Goal: Task Accomplishment & Management: Complete application form

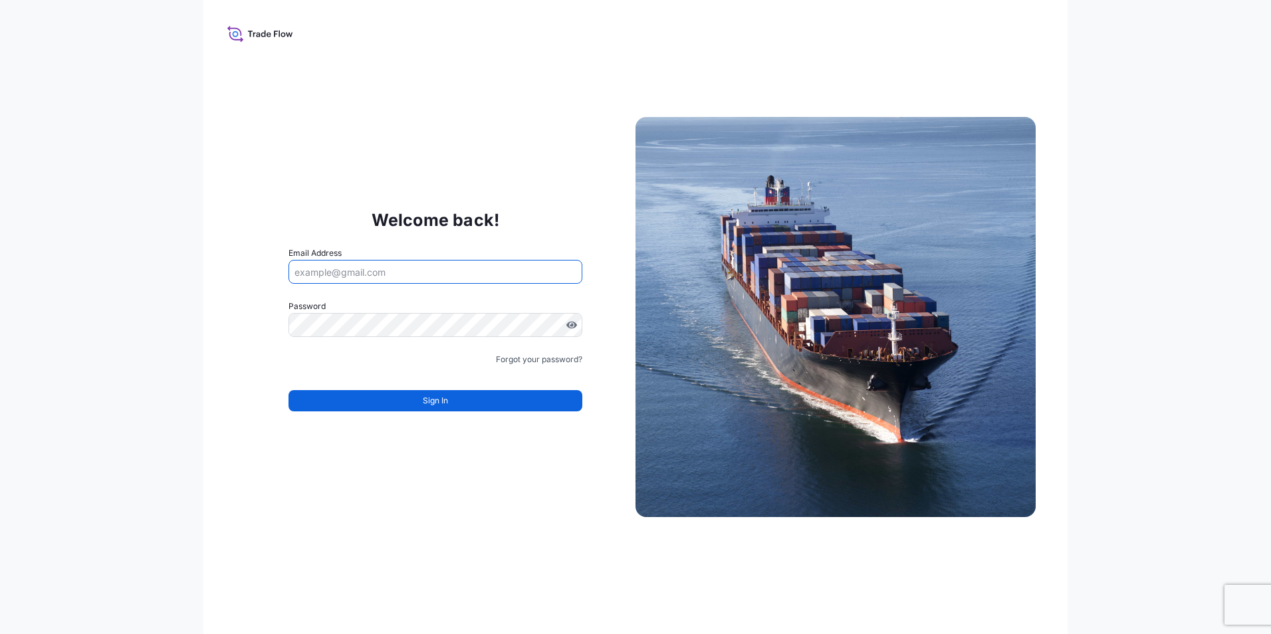
click at [326, 279] on input "Email Address" at bounding box center [436, 272] width 294 height 24
type input "[EMAIL_ADDRESS][PERSON_NAME][DOMAIN_NAME]"
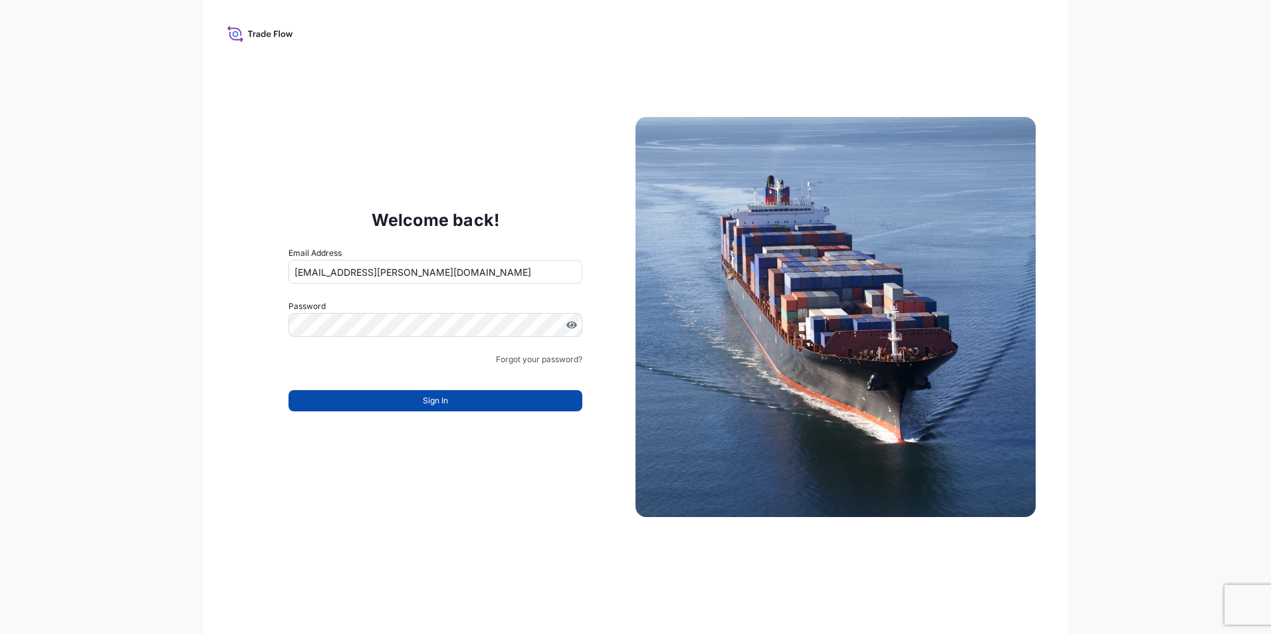
click at [350, 398] on button "Sign In" at bounding box center [436, 400] width 294 height 21
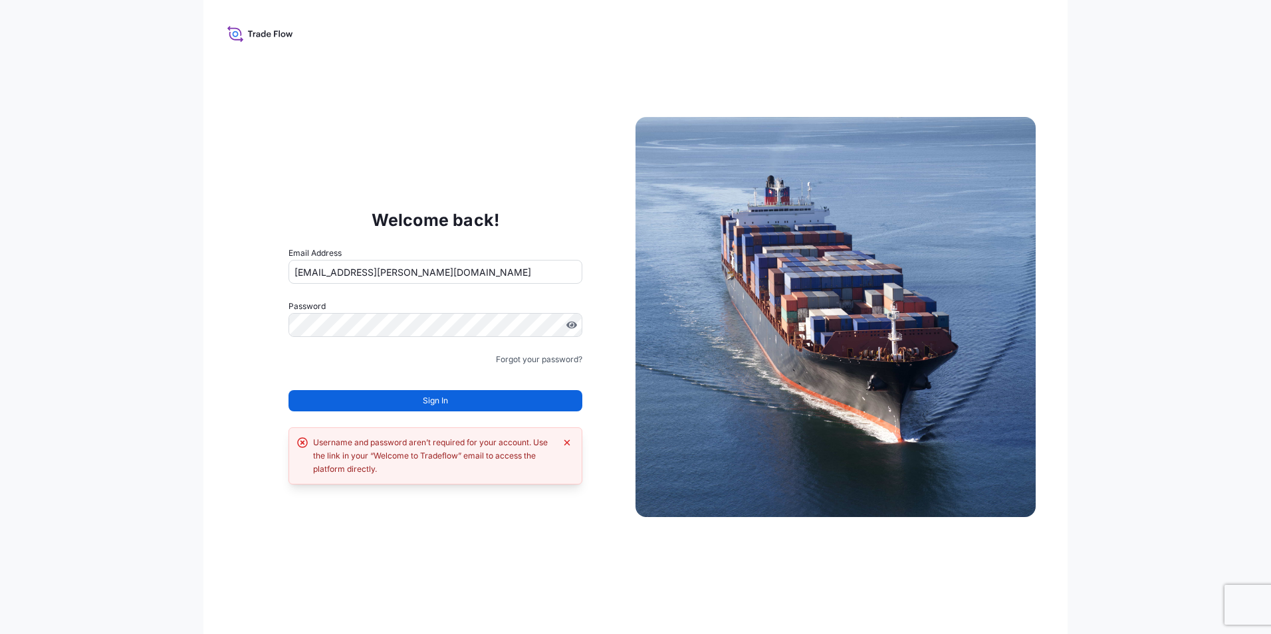
click at [408, 408] on button "Sign In" at bounding box center [436, 400] width 294 height 21
click at [430, 395] on span "Sign In" at bounding box center [435, 400] width 25 height 13
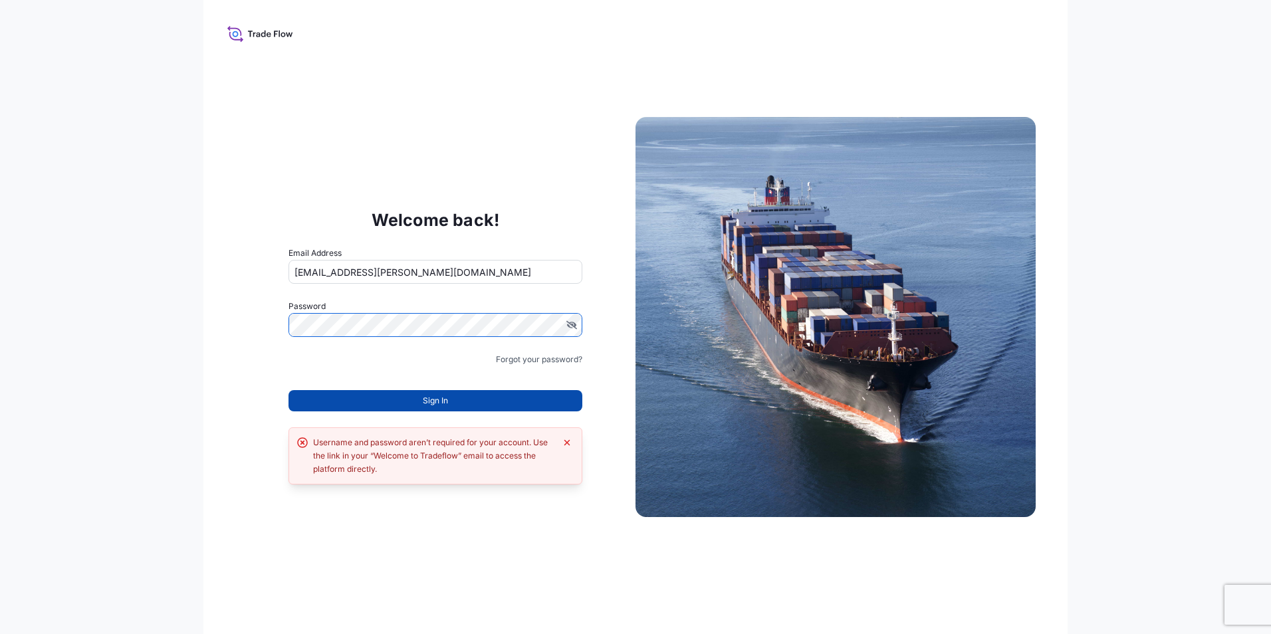
click at [385, 396] on button "Sign In" at bounding box center [436, 400] width 294 height 21
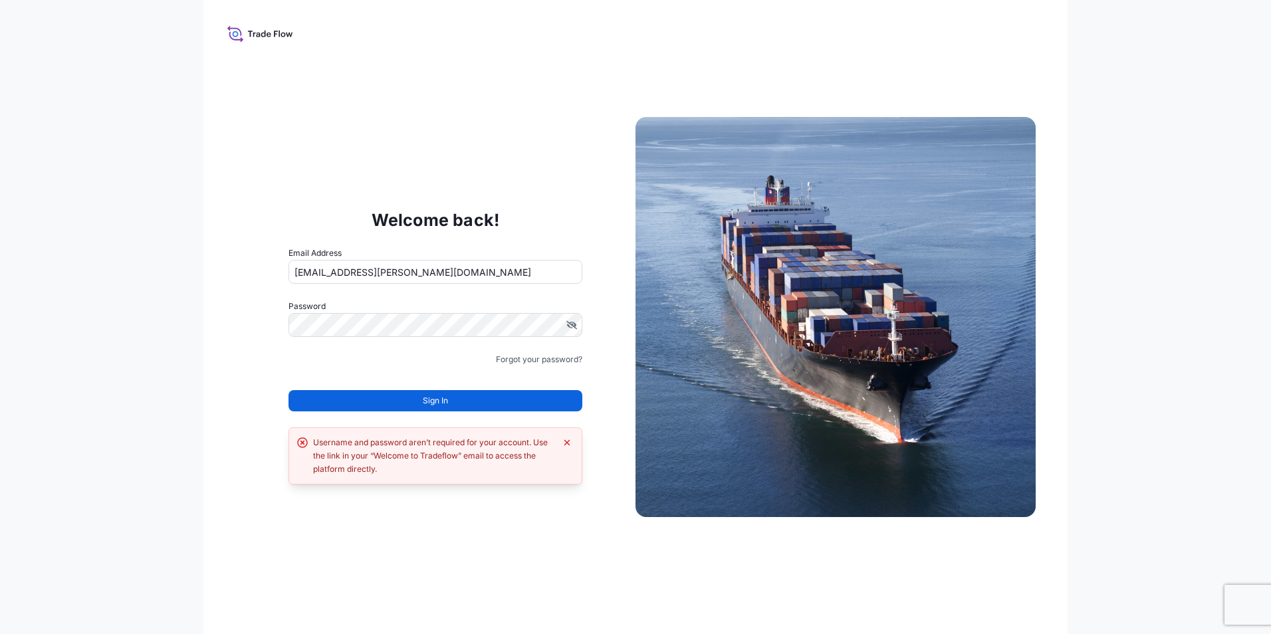
click at [237, 35] on icon at bounding box center [236, 34] width 6 height 6
click at [228, 255] on div "Welcome back! Email Address fabiana.dibella@graftech.com Password Must include:…" at bounding box center [635, 317] width 864 height 634
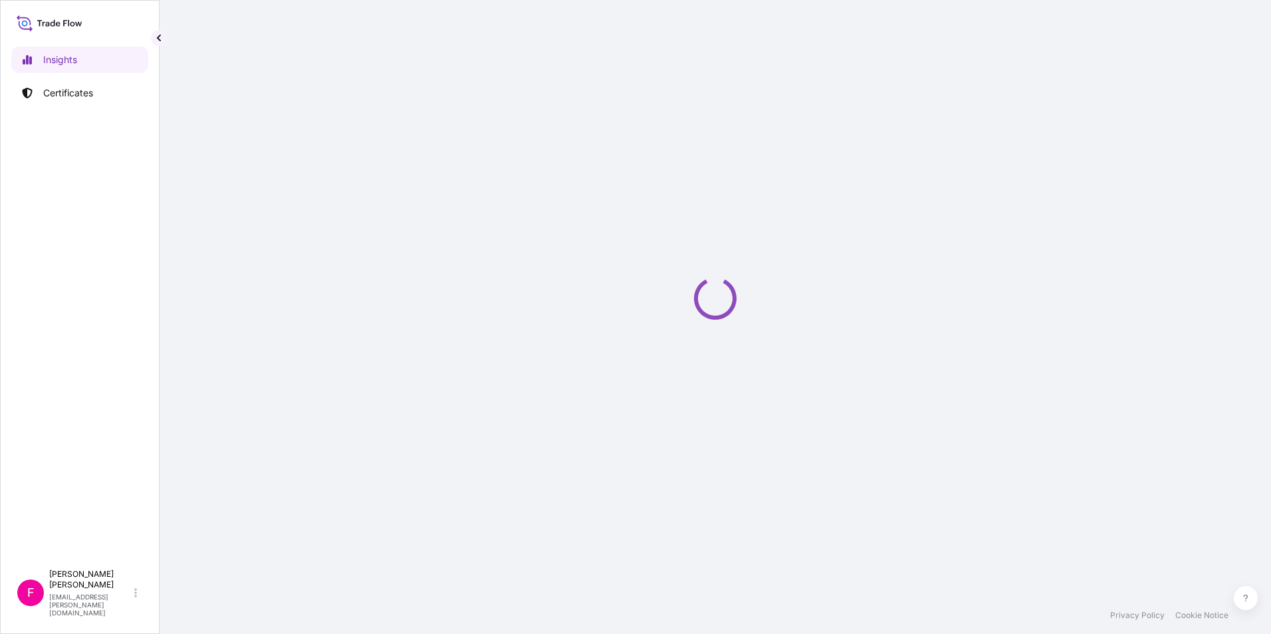
select select "2025"
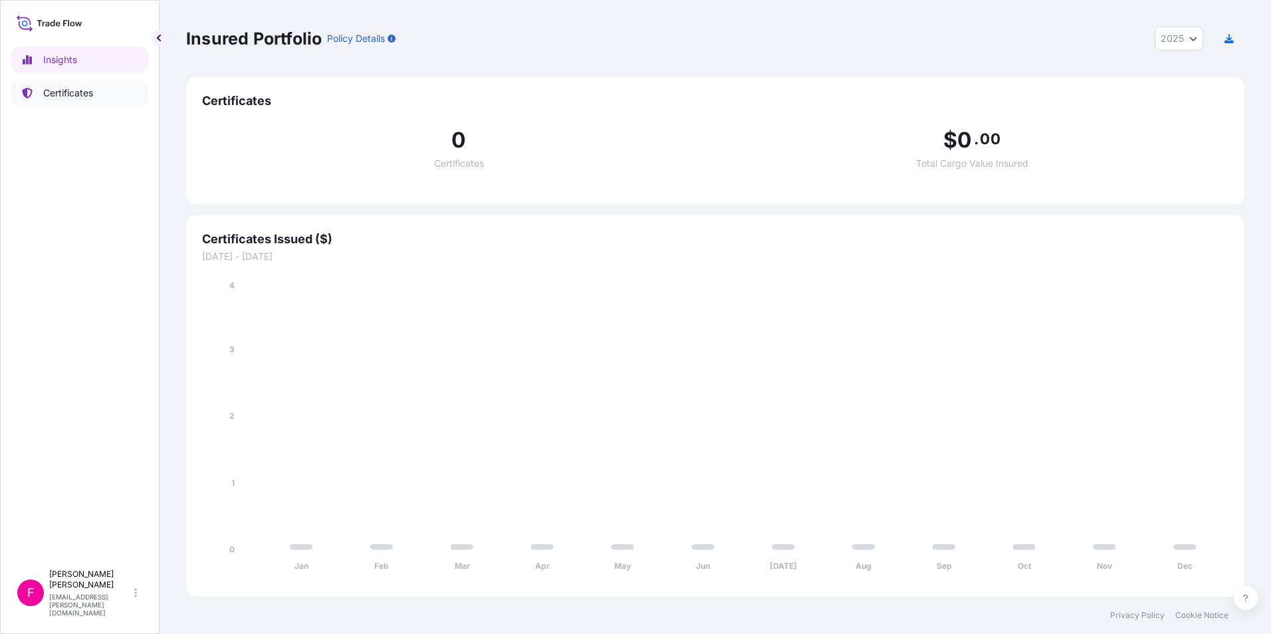
click at [70, 94] on p "Certificates" at bounding box center [68, 92] width 50 height 13
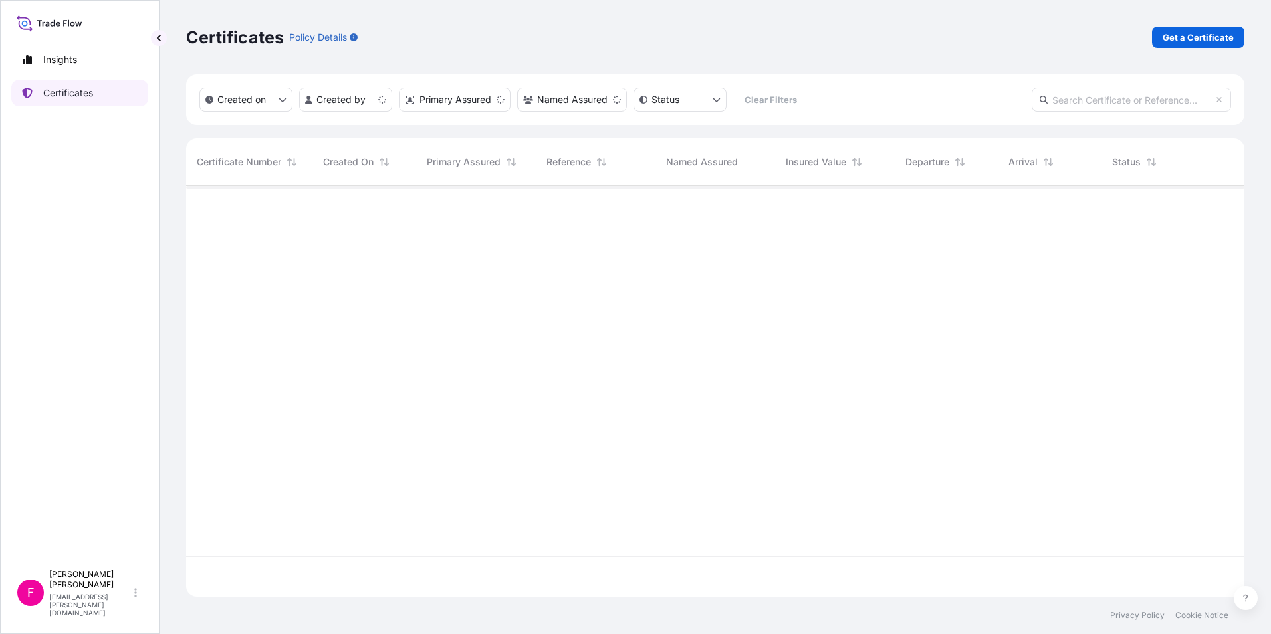
scroll to position [408, 1049]
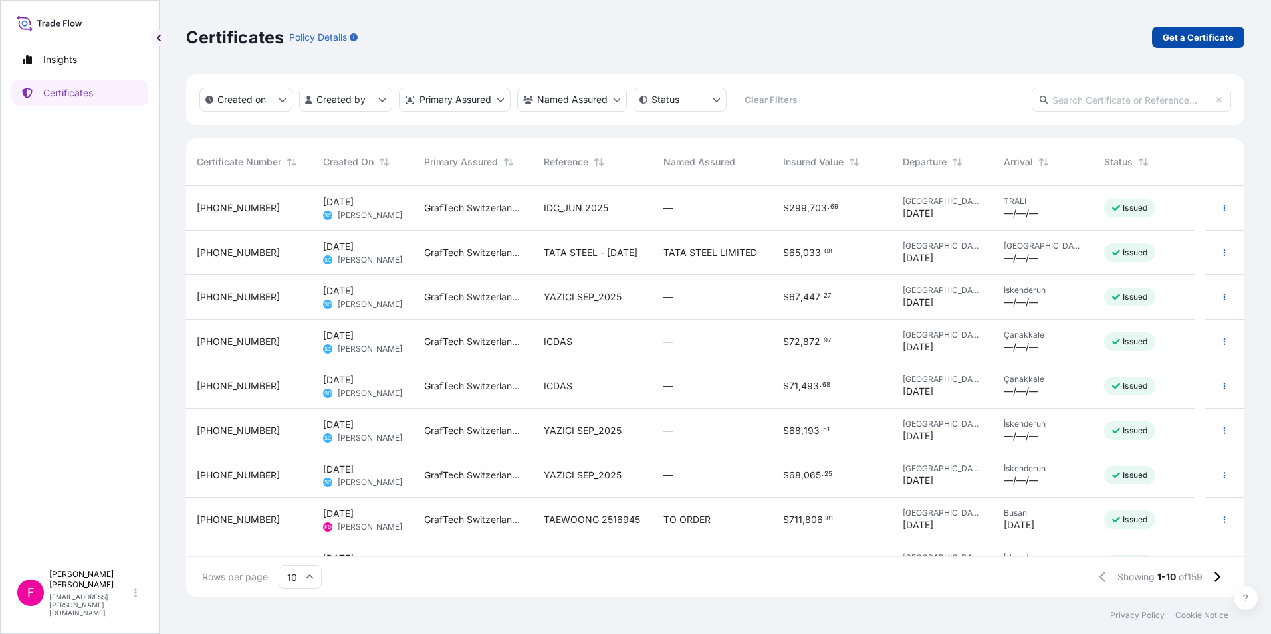
click at [1181, 37] on p "Get a Certificate" at bounding box center [1198, 37] width 71 height 13
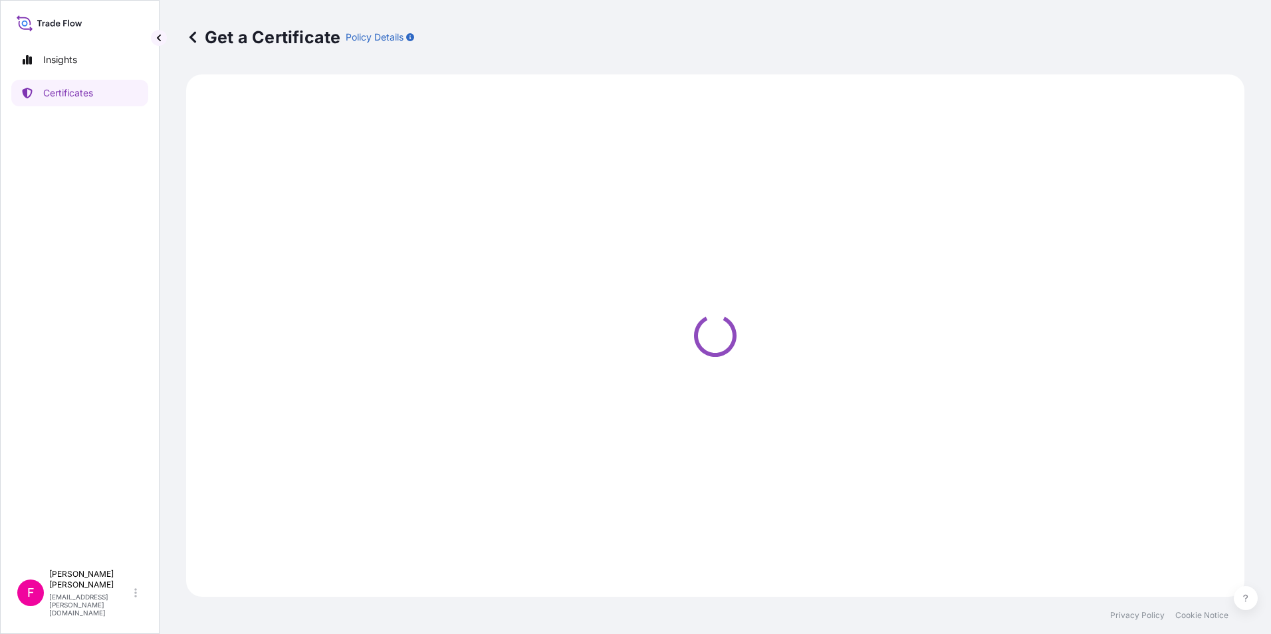
select select "Barge"
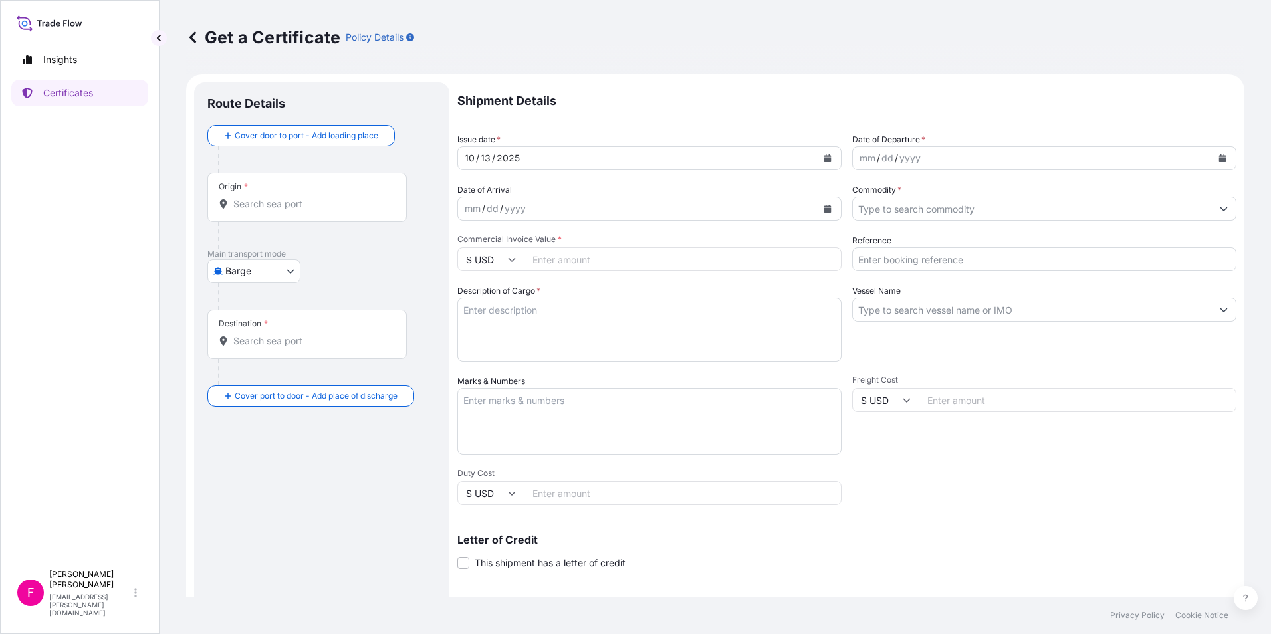
click at [345, 203] on input "Origin *" at bounding box center [311, 203] width 157 height 13
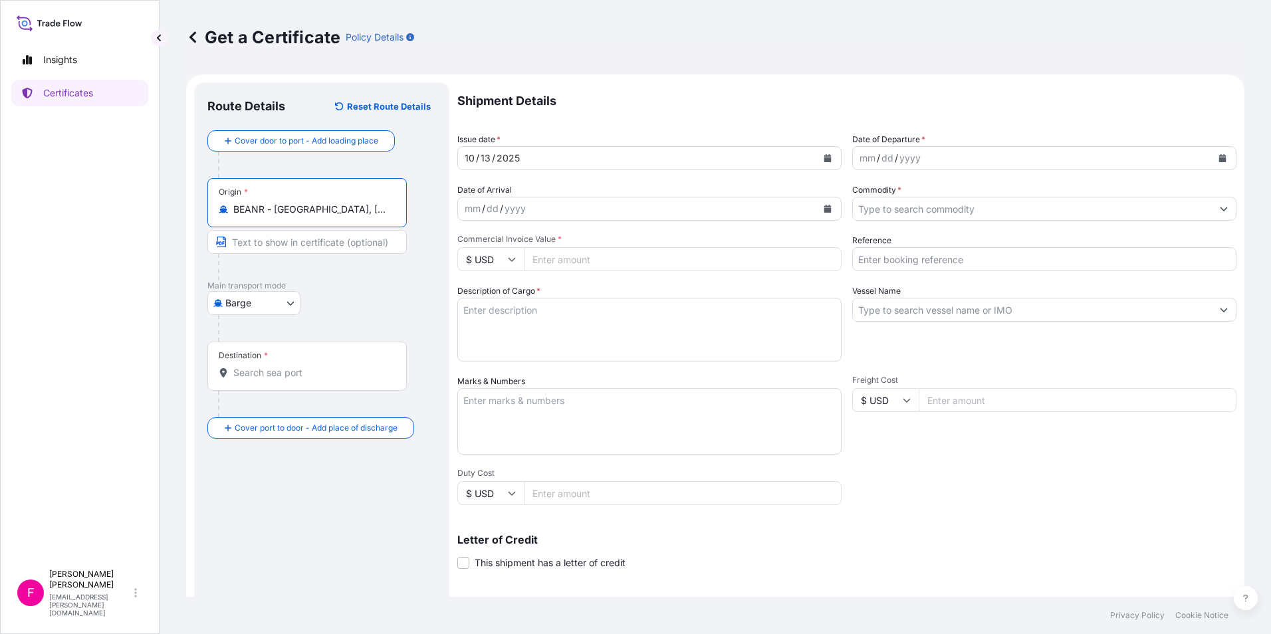
type input "BEANR - [GEOGRAPHIC_DATA], [GEOGRAPHIC_DATA]"
click at [315, 253] on input "Text to appear on certificate" at bounding box center [306, 242] width 199 height 24
type input "ANTWERP PORT IN [GEOGRAPHIC_DATA]"
click at [365, 303] on div "Barge Road Air Barge Rail Ocean Vessel Ocean Vessel - On Deck Ocean Vessel - Un…" at bounding box center [321, 303] width 229 height 24
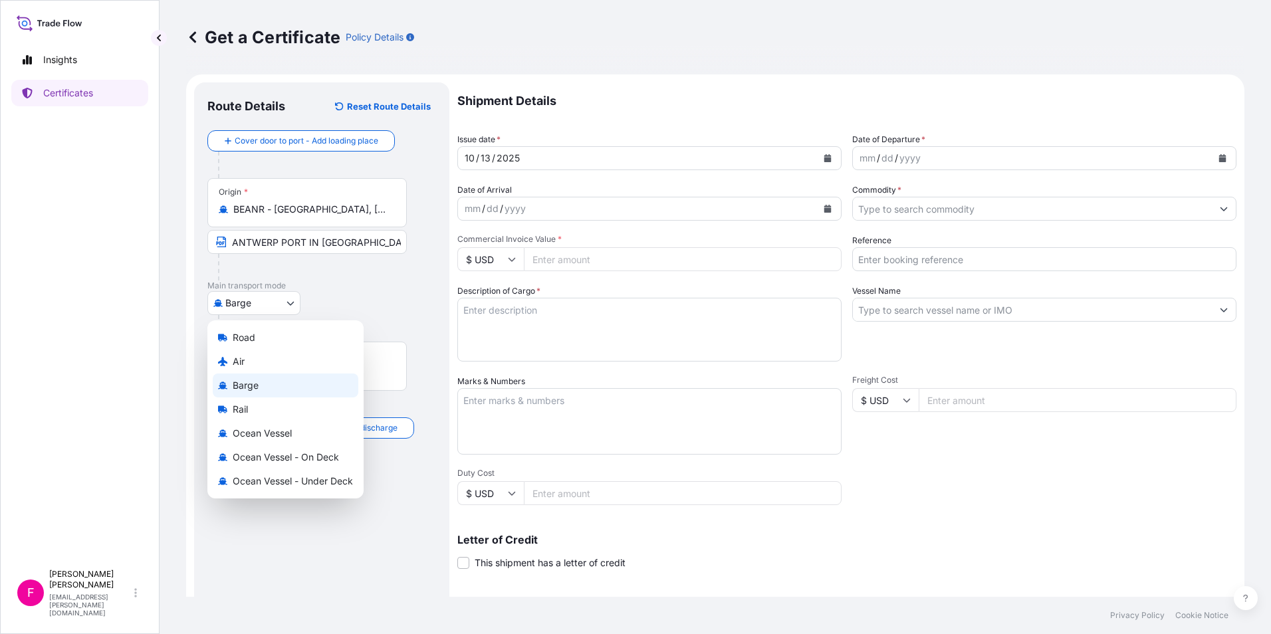
click at [294, 305] on body "Insights Certificates F [PERSON_NAME] [PERSON_NAME][EMAIL_ADDRESS][PERSON_NAME]…" at bounding box center [635, 317] width 1271 height 634
click at [265, 426] on div "Ocean Vessel" at bounding box center [286, 434] width 146 height 24
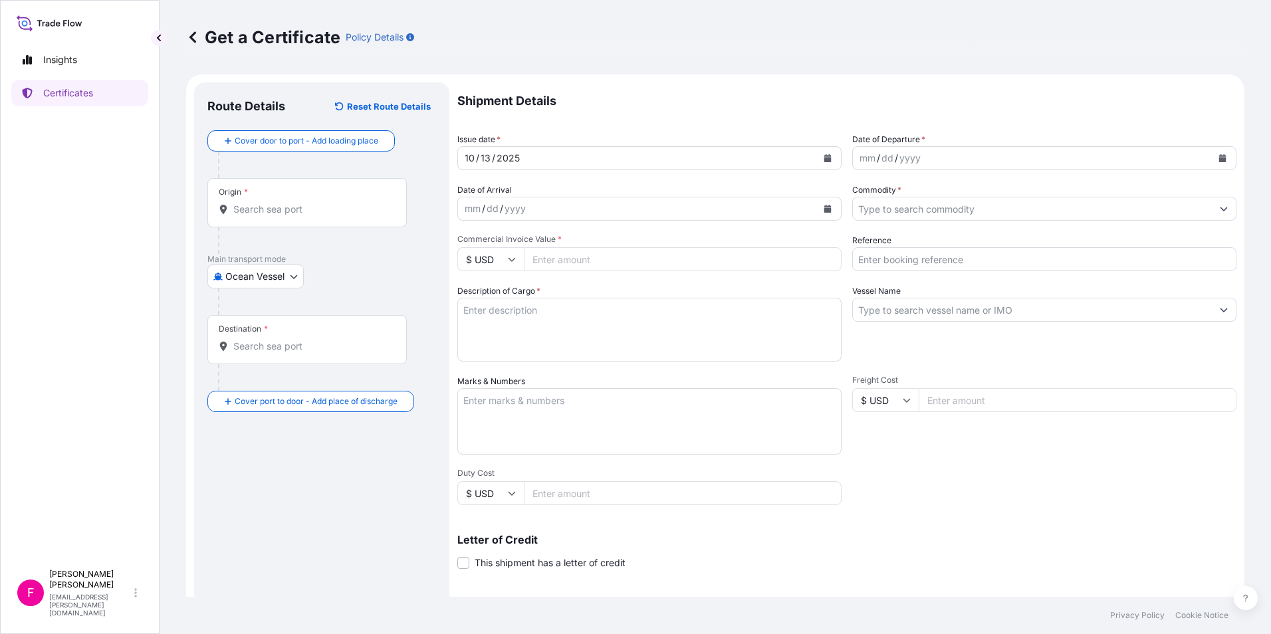
click at [293, 223] on div "Origin *" at bounding box center [306, 202] width 199 height 49
click at [293, 216] on input "Origin *" at bounding box center [311, 209] width 157 height 13
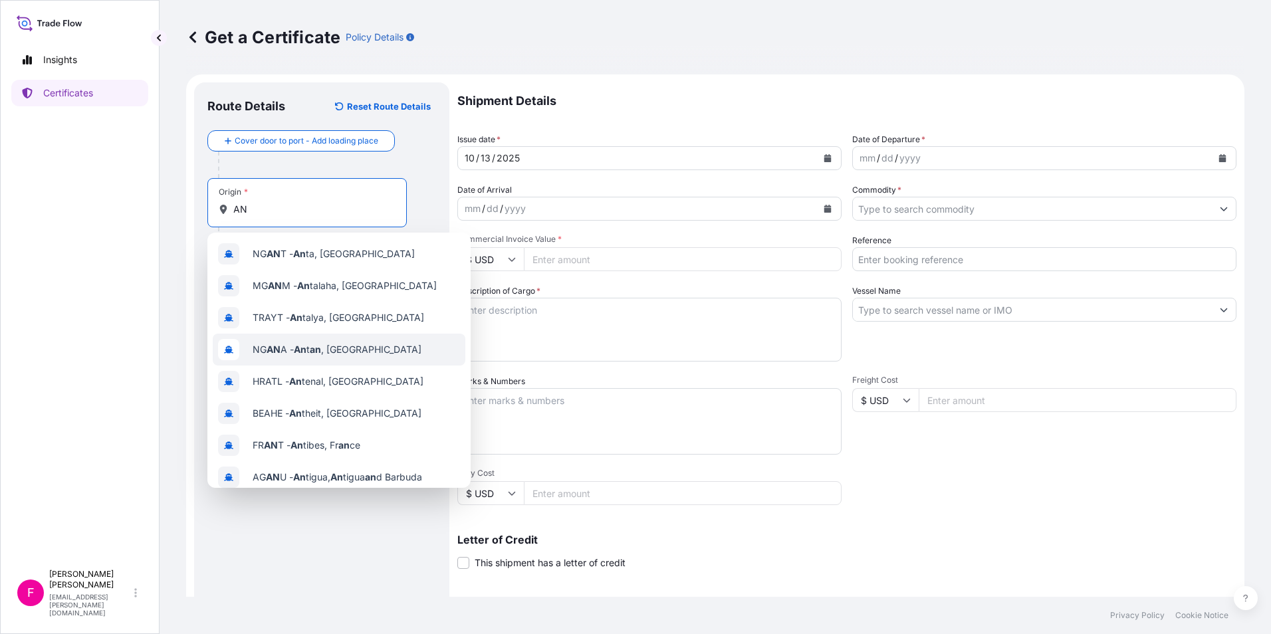
type input "A"
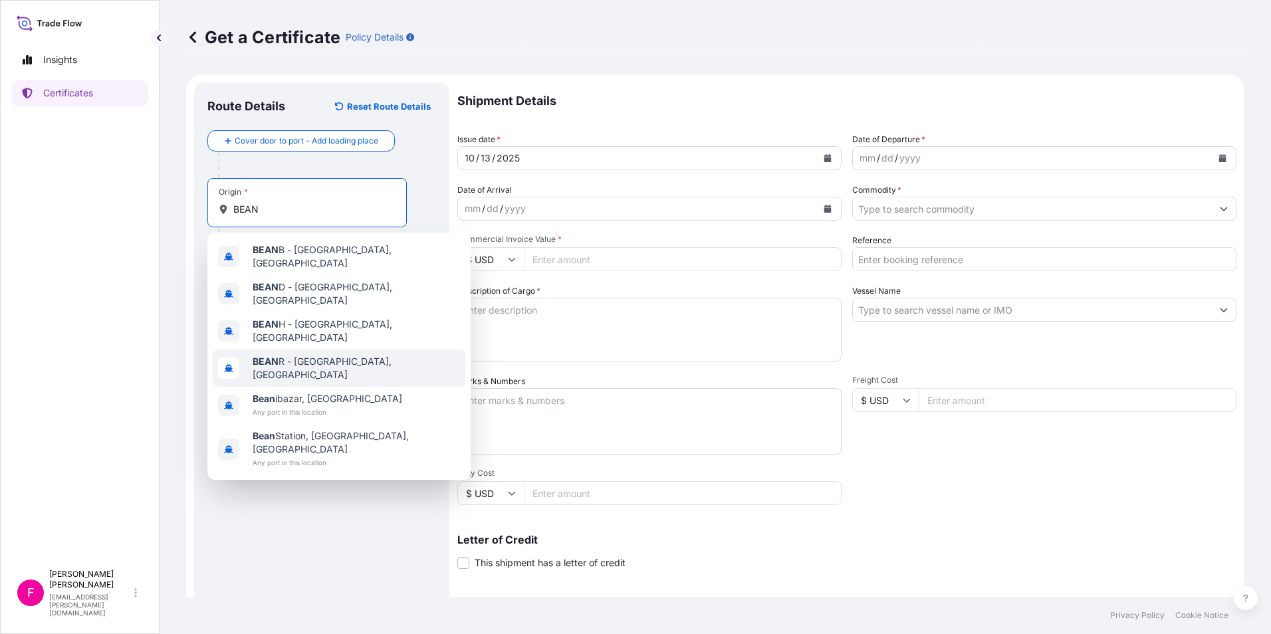
click at [310, 355] on span "BEAN R - [GEOGRAPHIC_DATA], [GEOGRAPHIC_DATA]" at bounding box center [356, 368] width 207 height 27
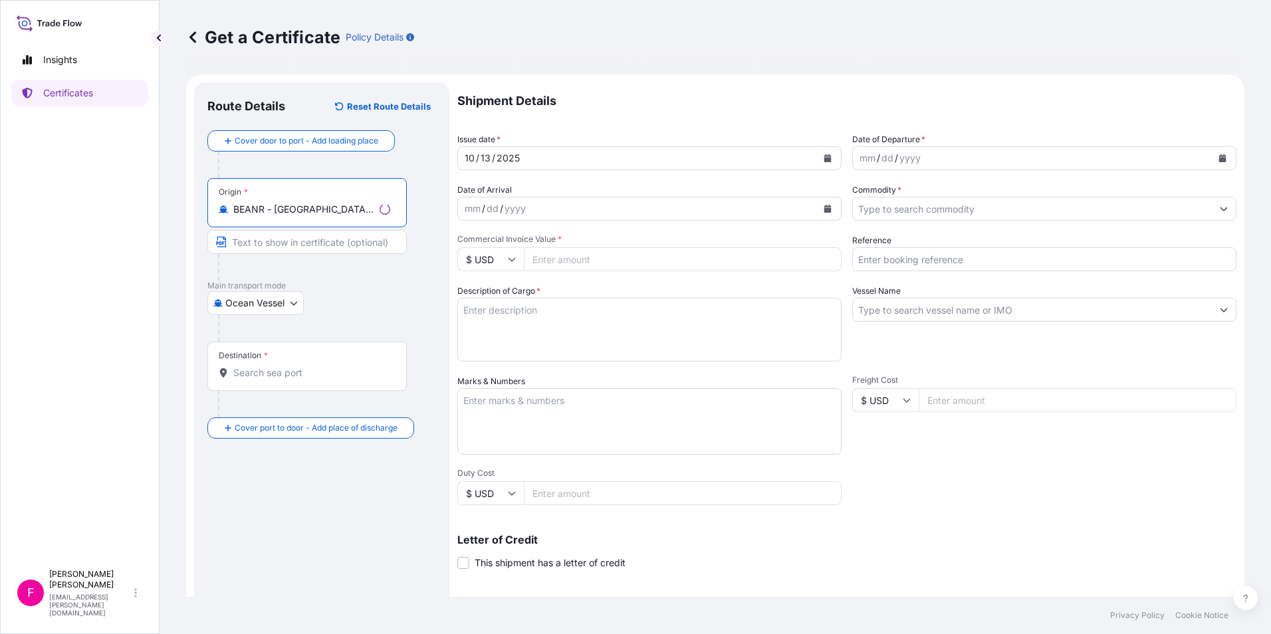
type input "BEANR - [GEOGRAPHIC_DATA], [GEOGRAPHIC_DATA]"
click at [286, 247] on input "Text to appear on certificate" at bounding box center [306, 242] width 199 height 24
type input "ANTWERP PORT IN [GEOGRAPHIC_DATA]"
click at [299, 369] on input "Destination *" at bounding box center [311, 372] width 157 height 13
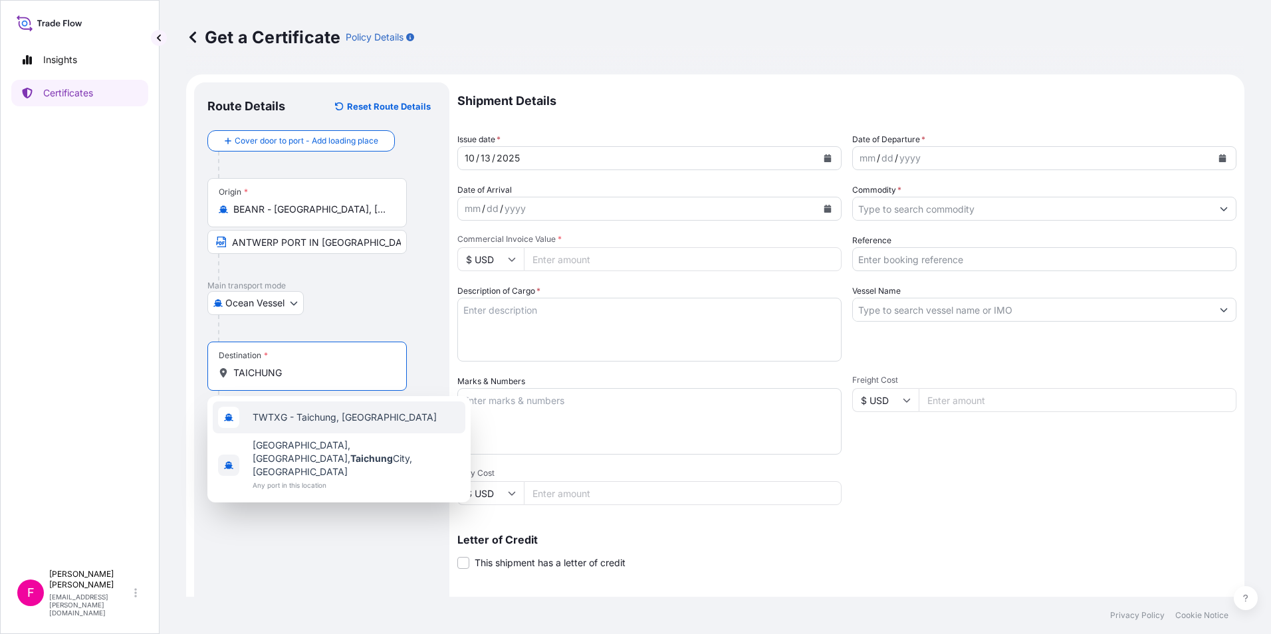
click at [313, 410] on div "TWTXG - Taichung, [GEOGRAPHIC_DATA]" at bounding box center [339, 418] width 253 height 32
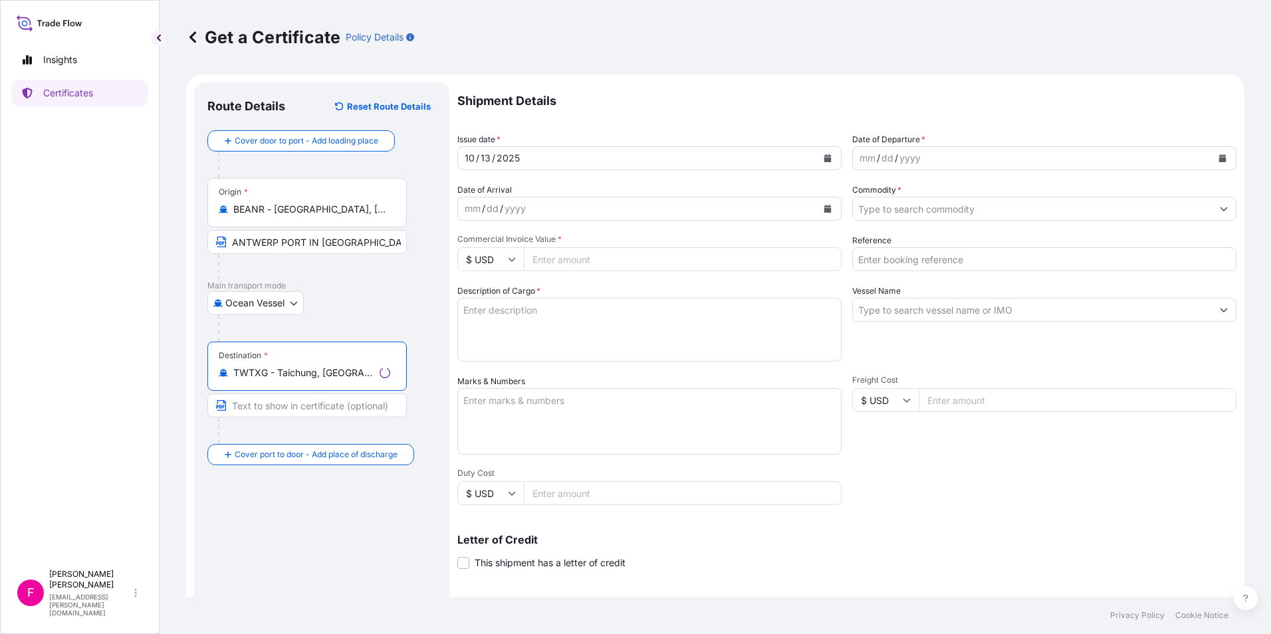
type input "TWTXG - Taichung, [GEOGRAPHIC_DATA]"
click at [313, 410] on input "Text to appear on certificate" at bounding box center [306, 406] width 199 height 24
type input "TAICHUNG PORT IN [GEOGRAPHIC_DATA]"
click at [110, 326] on div "Insights Certificates" at bounding box center [79, 299] width 137 height 529
click at [824, 156] on icon "Calendar" at bounding box center [827, 158] width 7 height 8
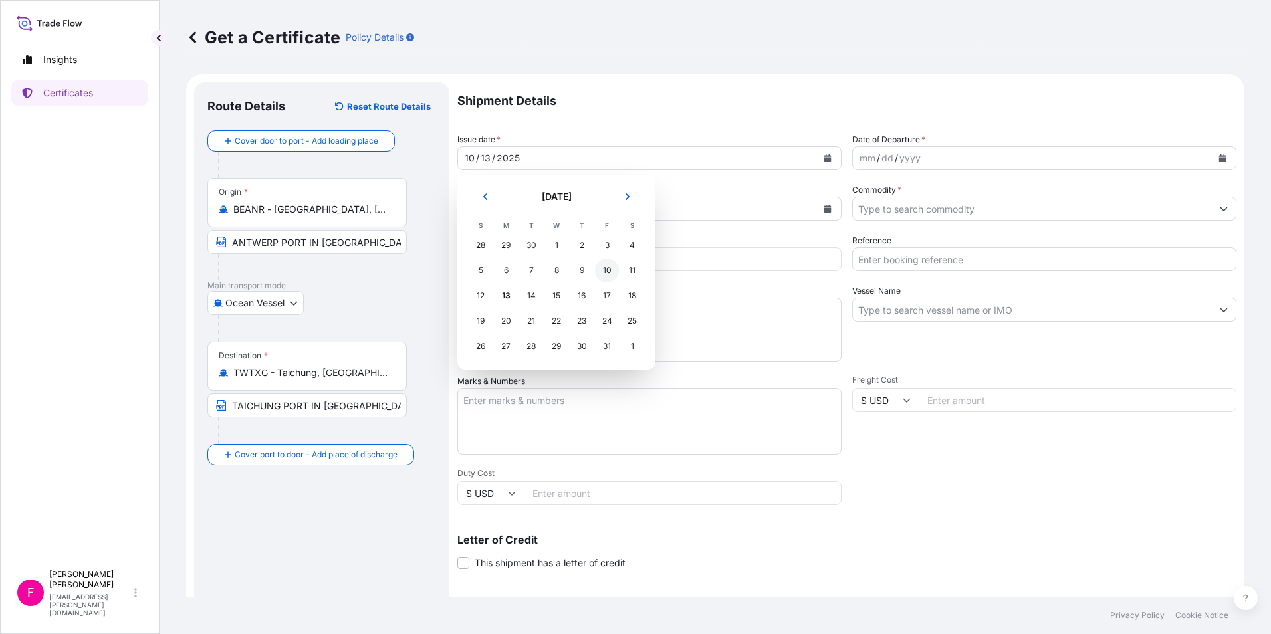
click at [604, 271] on div "10" at bounding box center [607, 271] width 24 height 24
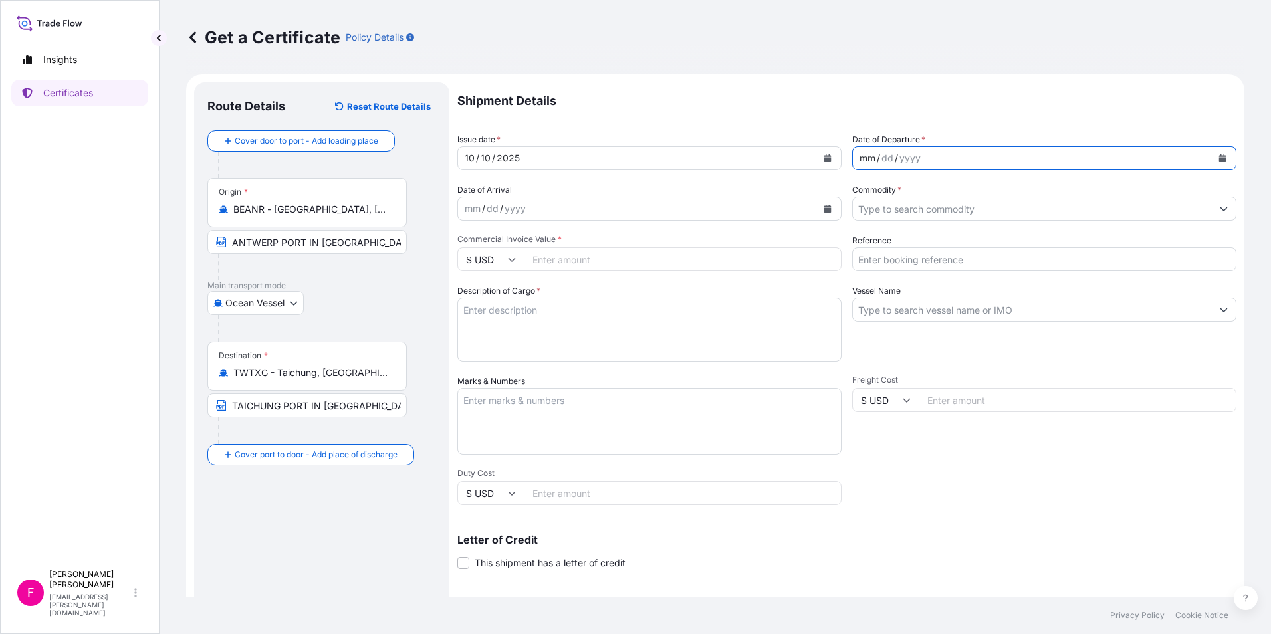
click at [1043, 156] on div "mm / dd / yyyy" at bounding box center [1032, 158] width 359 height 24
click at [1219, 158] on icon "Calendar" at bounding box center [1222, 158] width 7 height 8
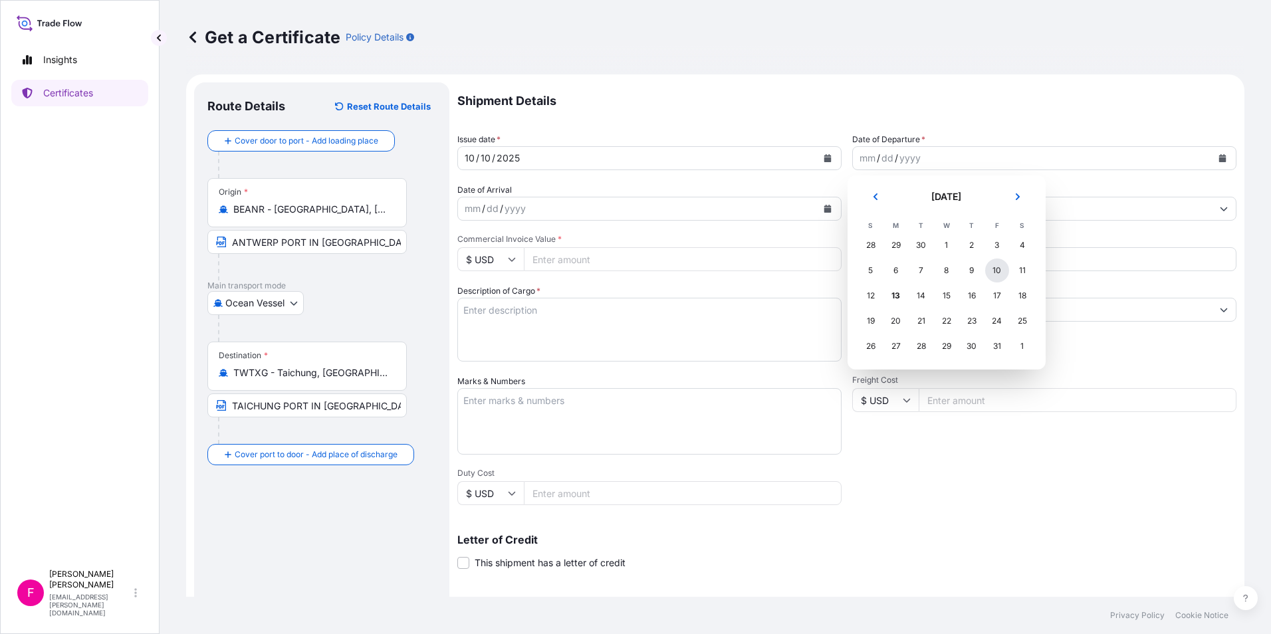
click at [995, 268] on div "10" at bounding box center [997, 271] width 24 height 24
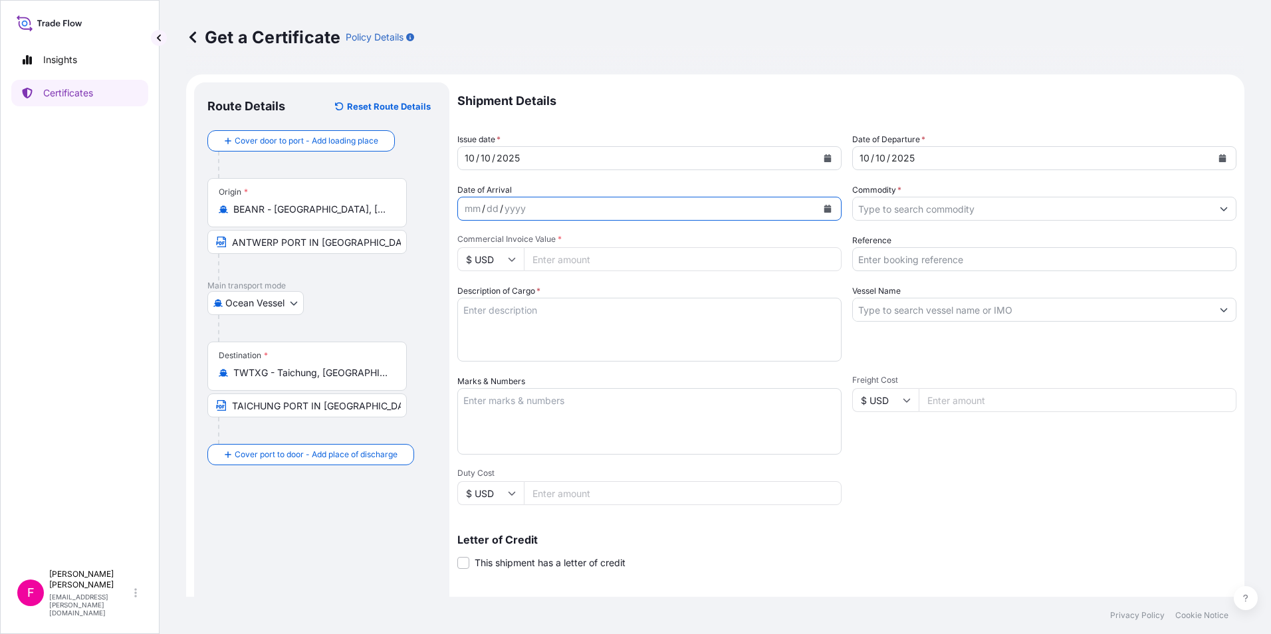
click at [825, 212] on icon "Calendar" at bounding box center [827, 209] width 7 height 8
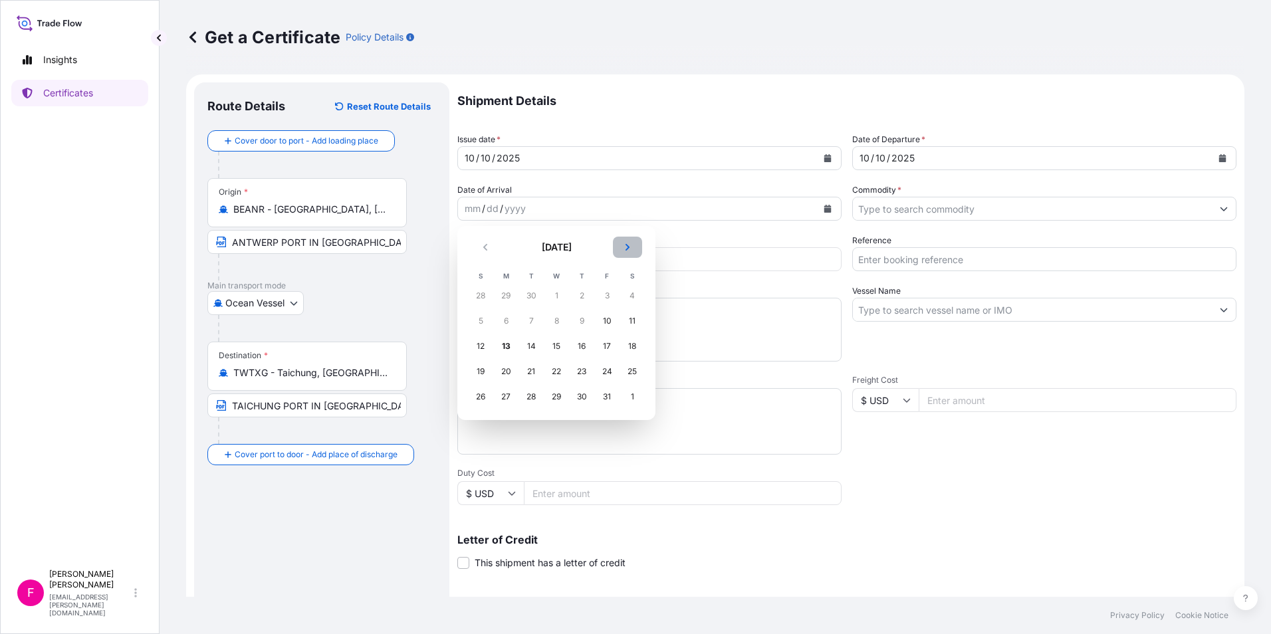
click at [632, 247] on button "Next" at bounding box center [627, 247] width 29 height 21
click at [580, 322] on div "11" at bounding box center [582, 321] width 24 height 24
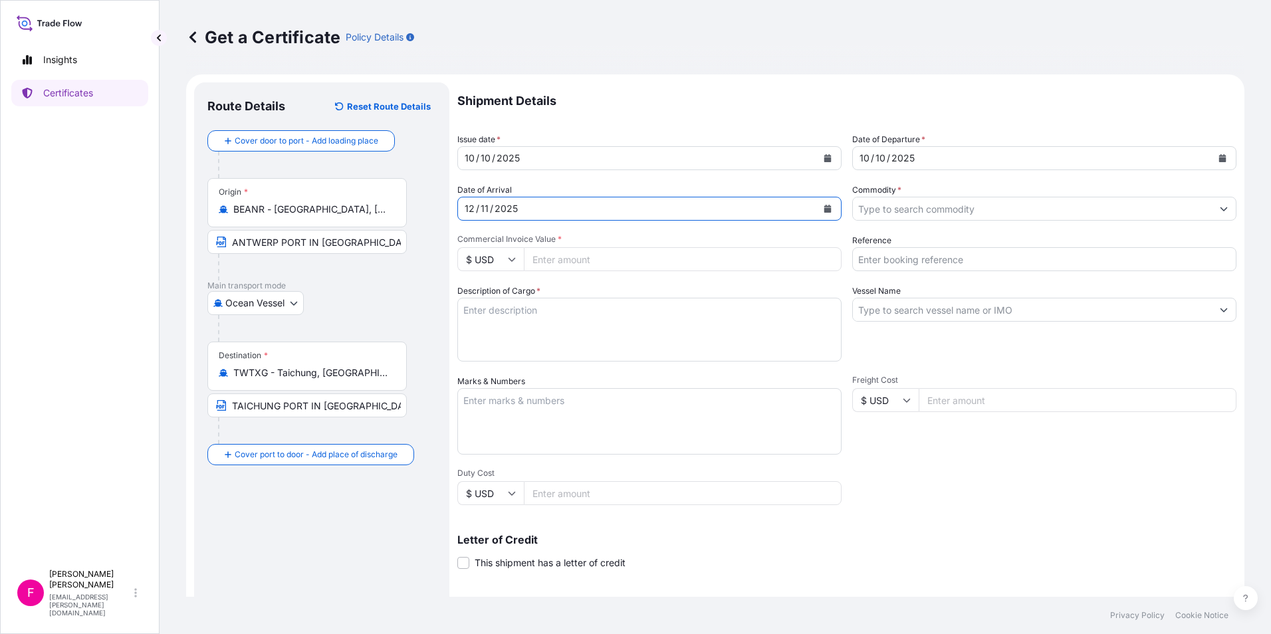
click at [989, 211] on input "Commodity *" at bounding box center [1032, 209] width 359 height 24
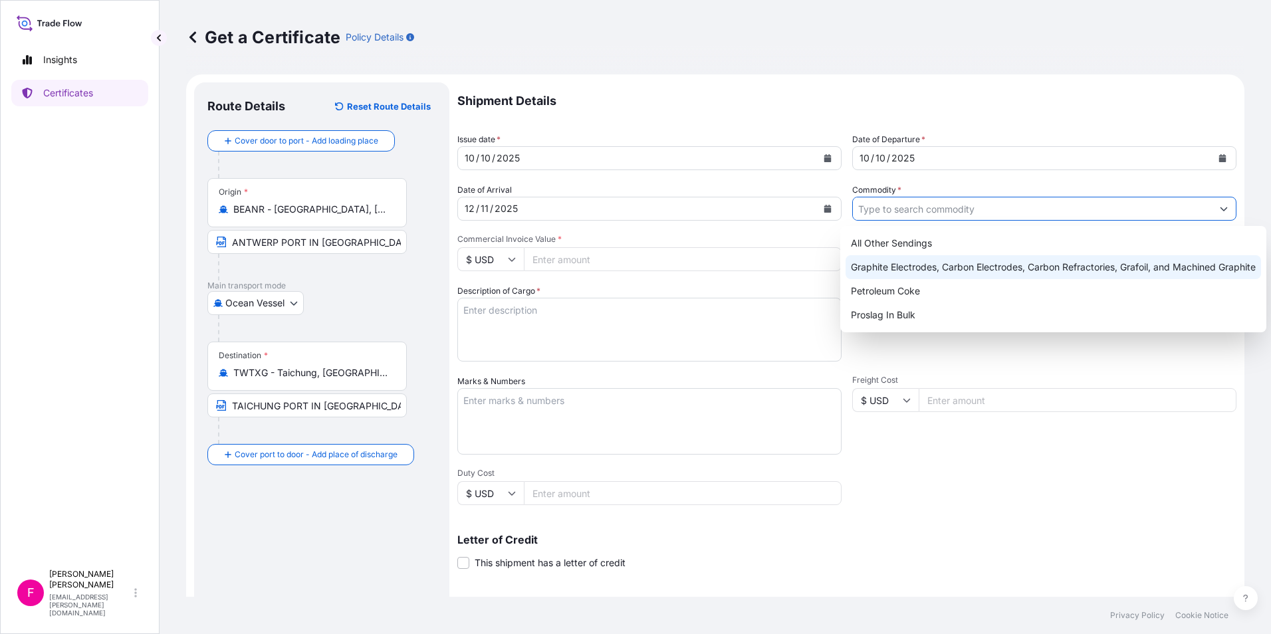
click at [956, 262] on div "Graphite Electrodes, Carbon Electrodes, Carbon Refractories, Grafoil, and Machi…" at bounding box center [1054, 267] width 416 height 24
type input "Graphite Electrodes, Carbon Electrodes, Carbon Refractories, Grafoil, and Machi…"
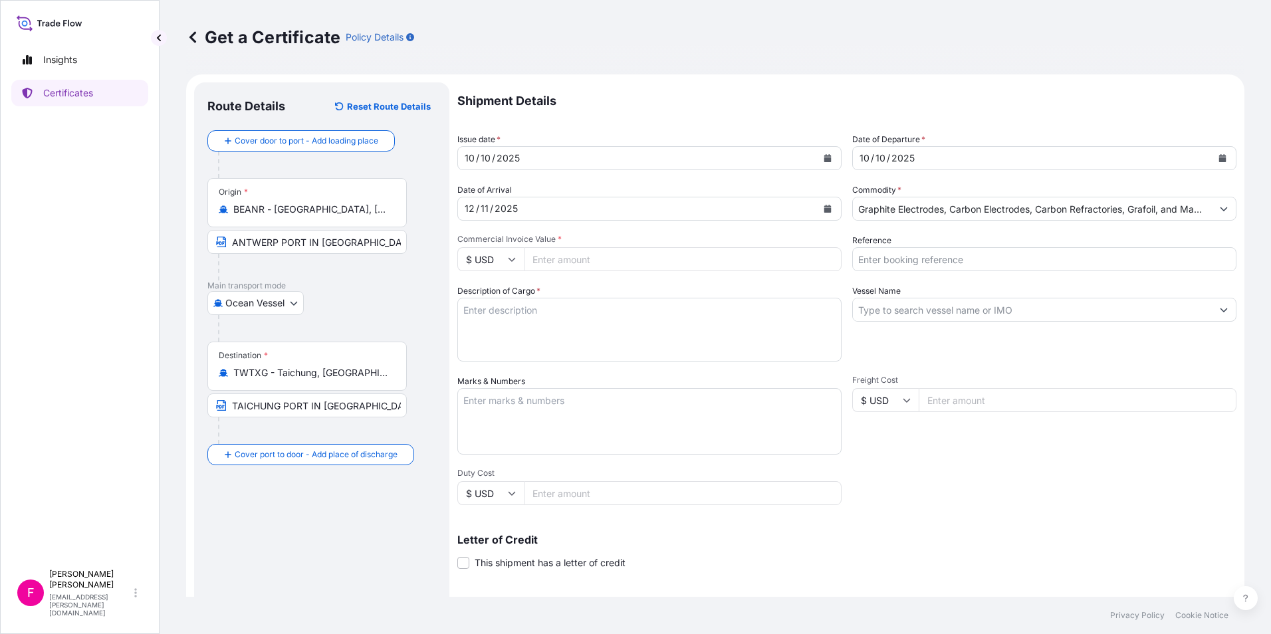
click at [684, 262] on input "Commercial Invoice Value *" at bounding box center [683, 259] width 318 height 24
type input "135247"
type input "135247.30"
click at [683, 309] on textarea "Description of Cargo *" at bounding box center [649, 330] width 384 height 64
paste textarea "CIF TAICHUNG, TAIWAN ELECTRODES 750X2700 MM AGX WITH PRECET PINS 406T4N CONTRAC…"
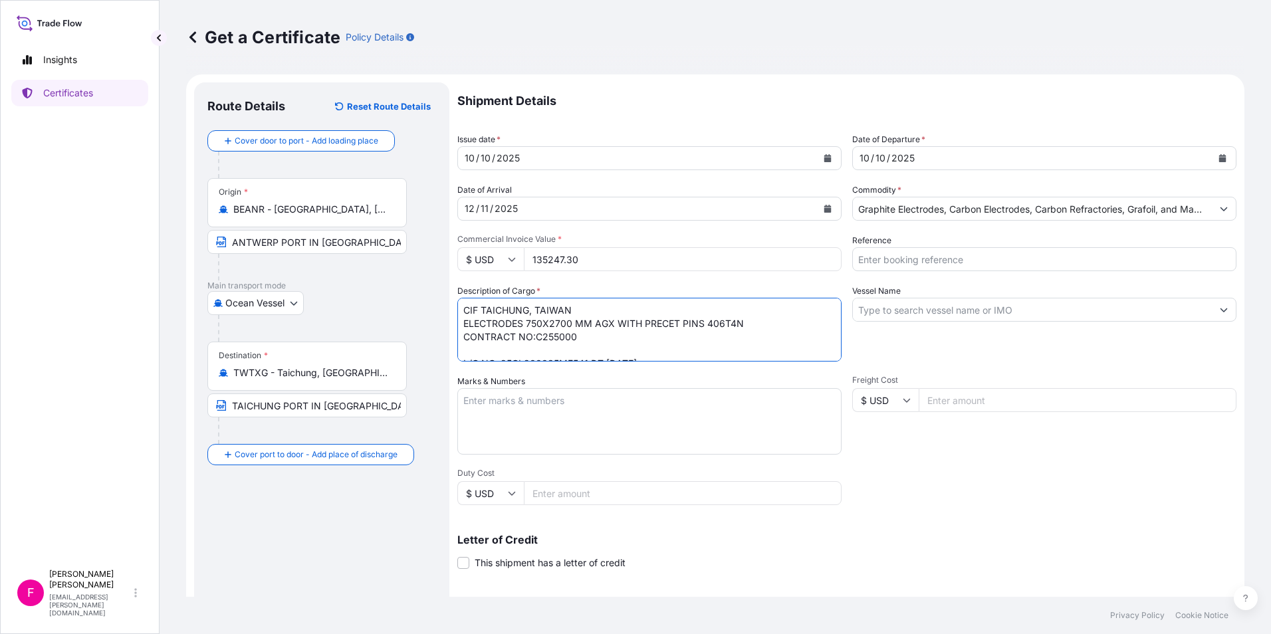
scroll to position [8, 0]
type textarea "CIF TAICHUNG, TAIWAN ELECTRODES 750X2700 MM AGX WITH PRECET PINS 406T4N CONTRAC…"
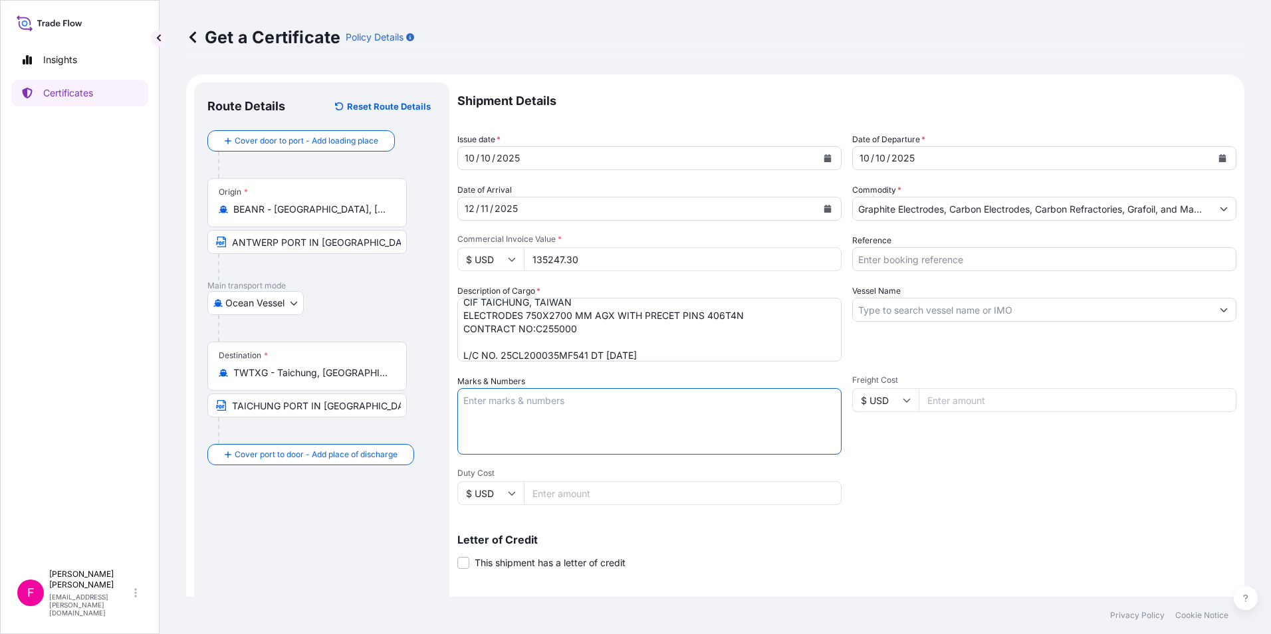
click at [563, 402] on textarea "Marks & Numbers" at bounding box center [649, 421] width 384 height 66
click at [939, 309] on input "Vessel Name" at bounding box center [1032, 310] width 359 height 24
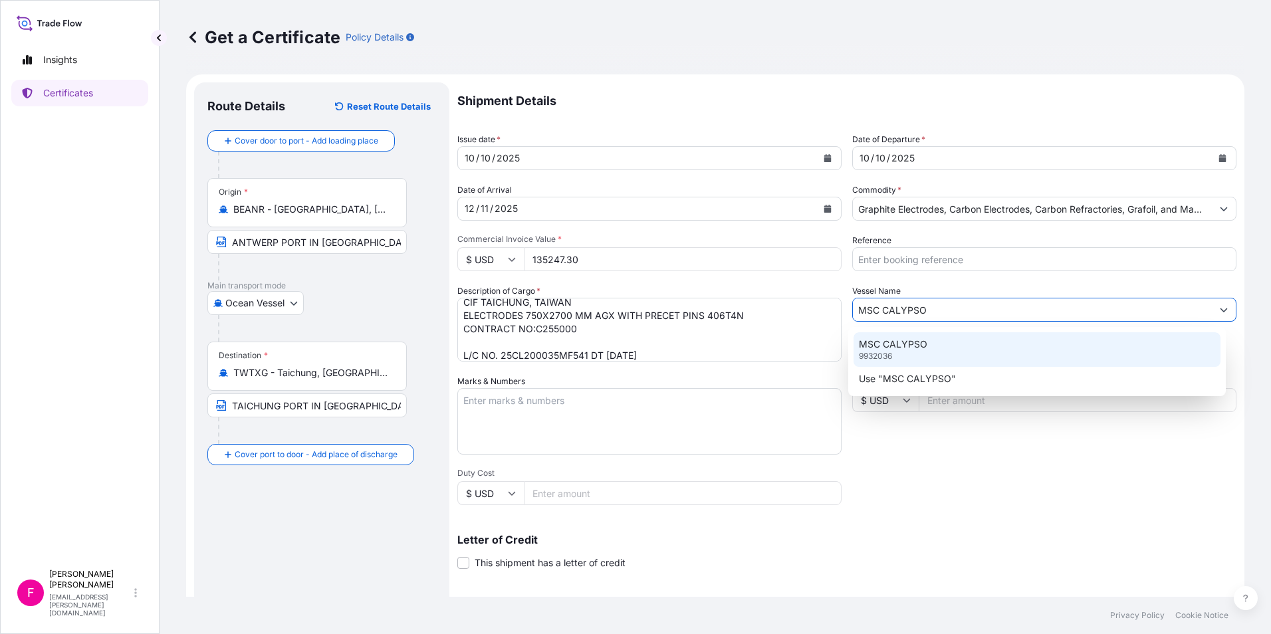
click at [918, 349] on p "MSC CALYPSO" at bounding box center [893, 344] width 68 height 13
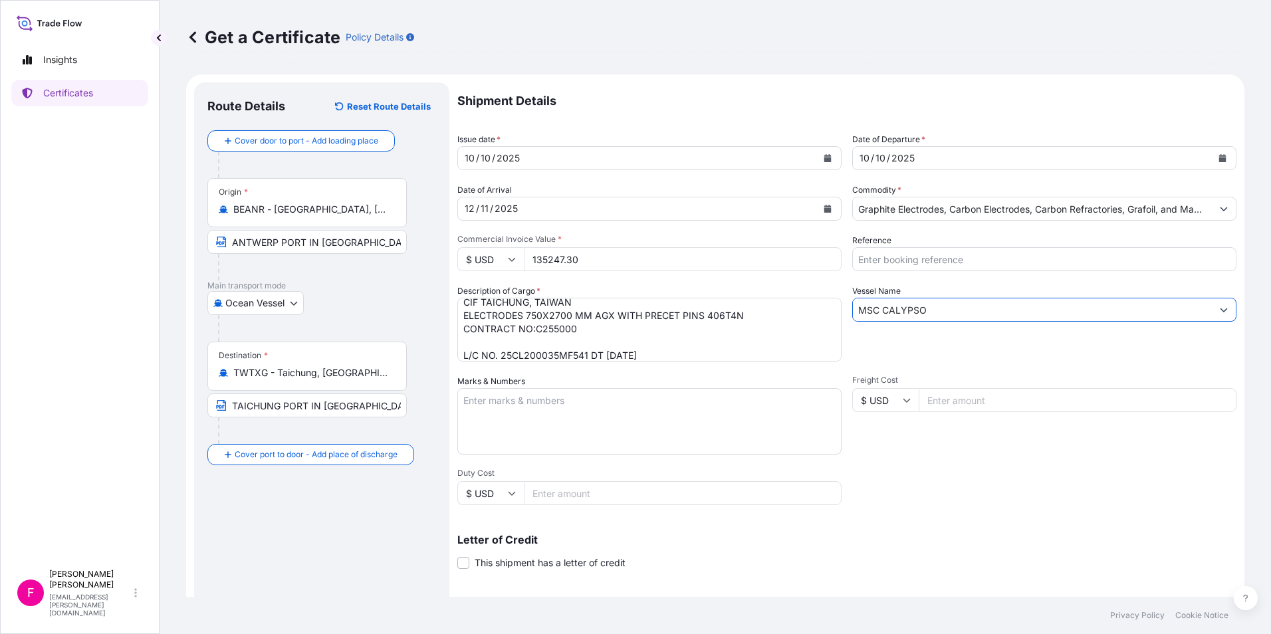
type input "MSC CALYPSO"
click at [729, 408] on textarea "Marks & Numbers" at bounding box center [649, 421] width 384 height 66
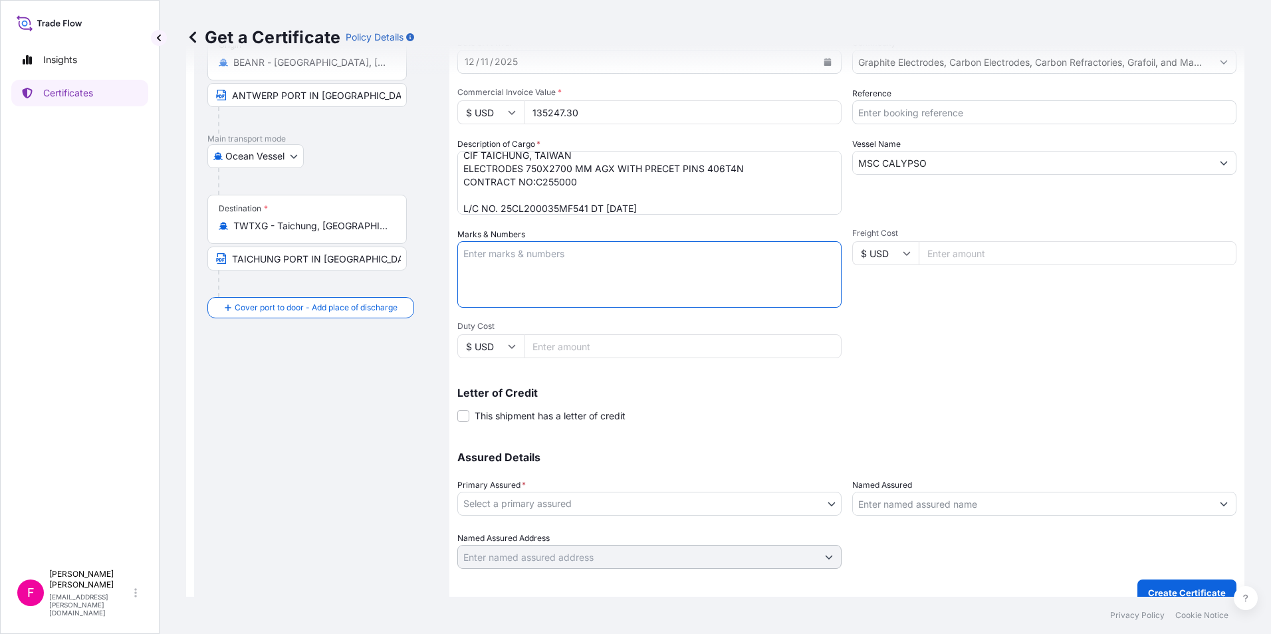
scroll to position [164, 0]
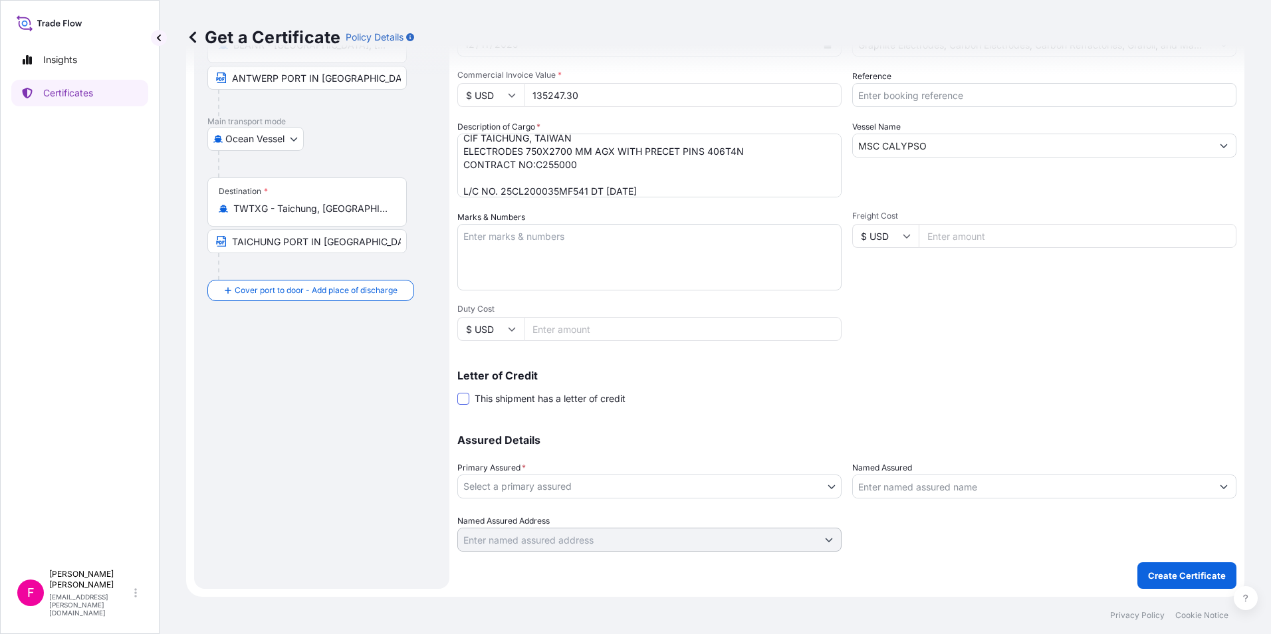
click at [462, 396] on span at bounding box center [463, 399] width 12 height 12
click at [457, 392] on input "This shipment has a letter of credit" at bounding box center [457, 392] width 0 height 0
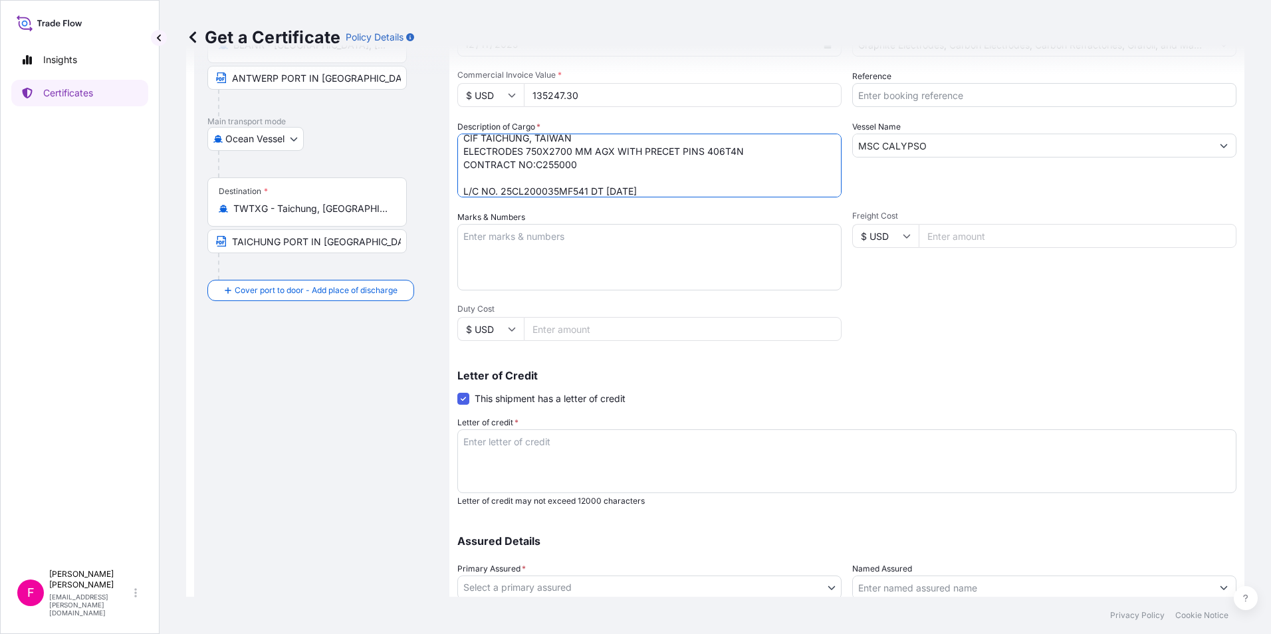
scroll to position [15, 0]
drag, startPoint x: 672, startPoint y: 192, endPoint x: 358, endPoint y: 197, distance: 313.9
click at [358, 197] on form "Route Details Reset Route Details Cover door to port - Add loading place Place …" at bounding box center [715, 304] width 1059 height 788
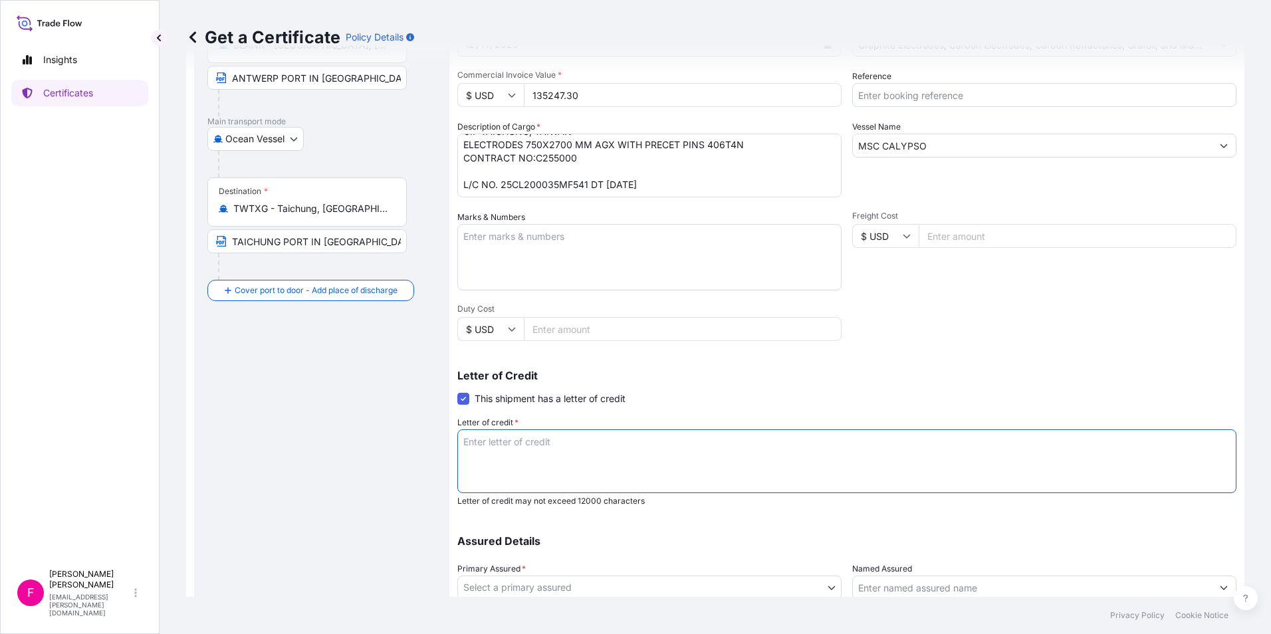
click at [558, 445] on textarea "Letter of credit *" at bounding box center [846, 462] width 779 height 64
paste textarea "L/C NO. 25CL200035MF541 DT [DATE]"
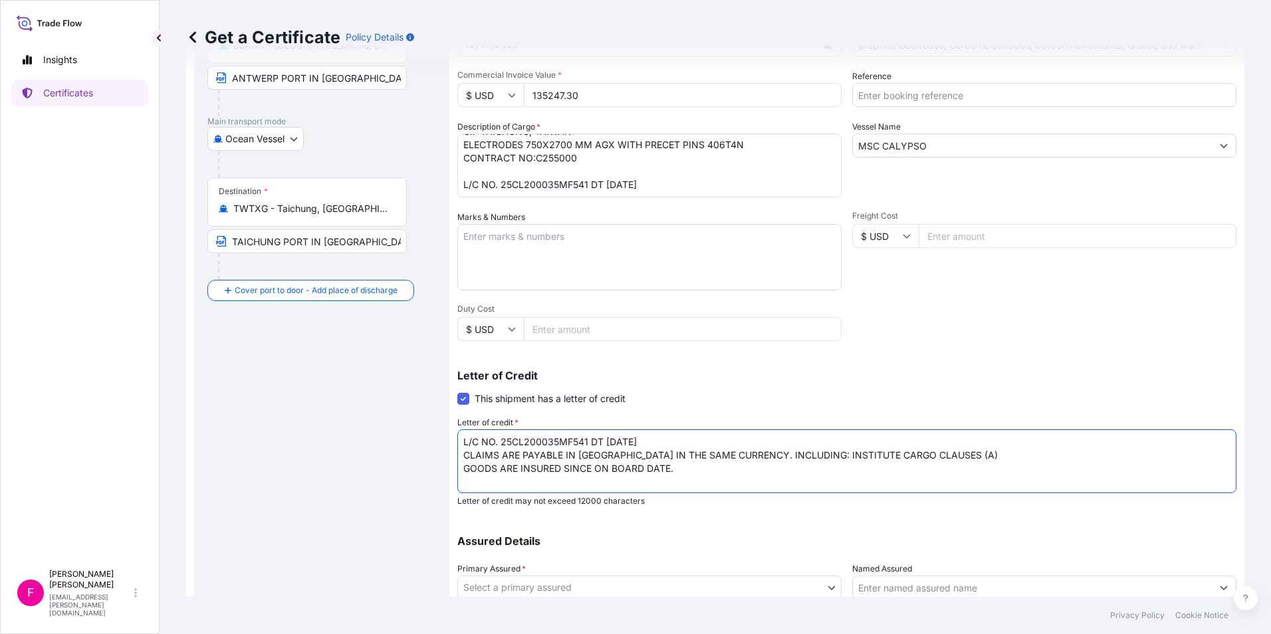
type textarea "L/C NO. 25CL200035MF541 DT [DATE] CLAIMS ARE PAYABLE IN [GEOGRAPHIC_DATA] IN TH…"
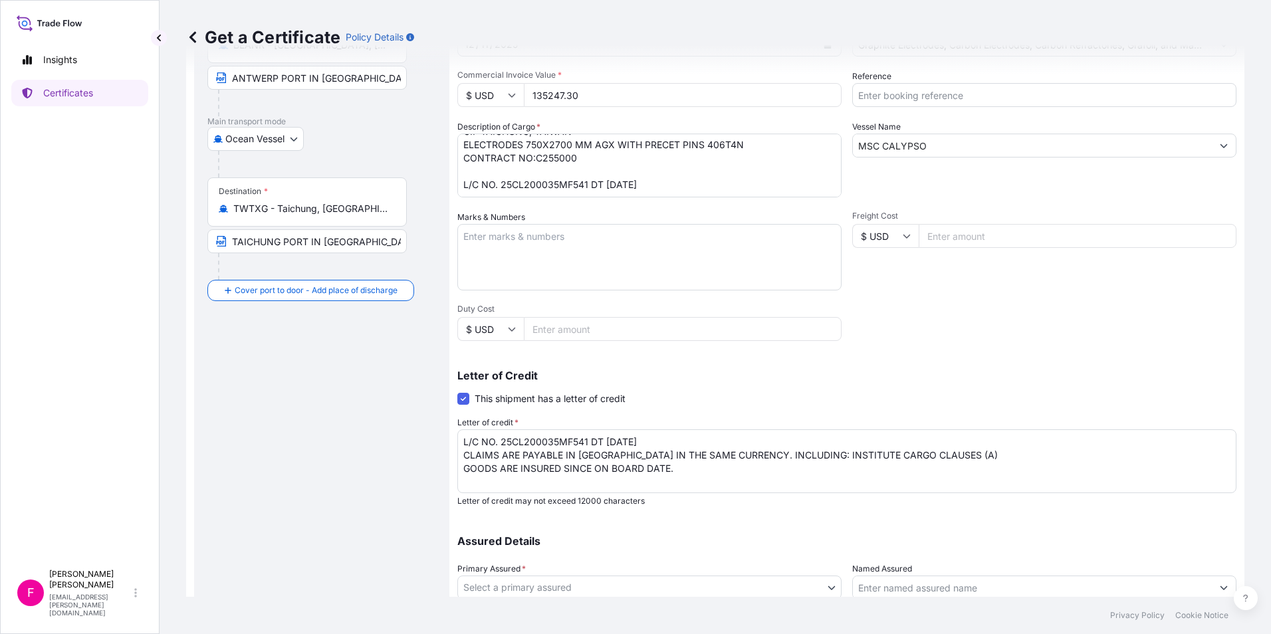
click at [904, 335] on div "Shipment Details Issue date * [DATE] Date of Departure * [DATE] Date of Arrival…" at bounding box center [846, 285] width 779 height 735
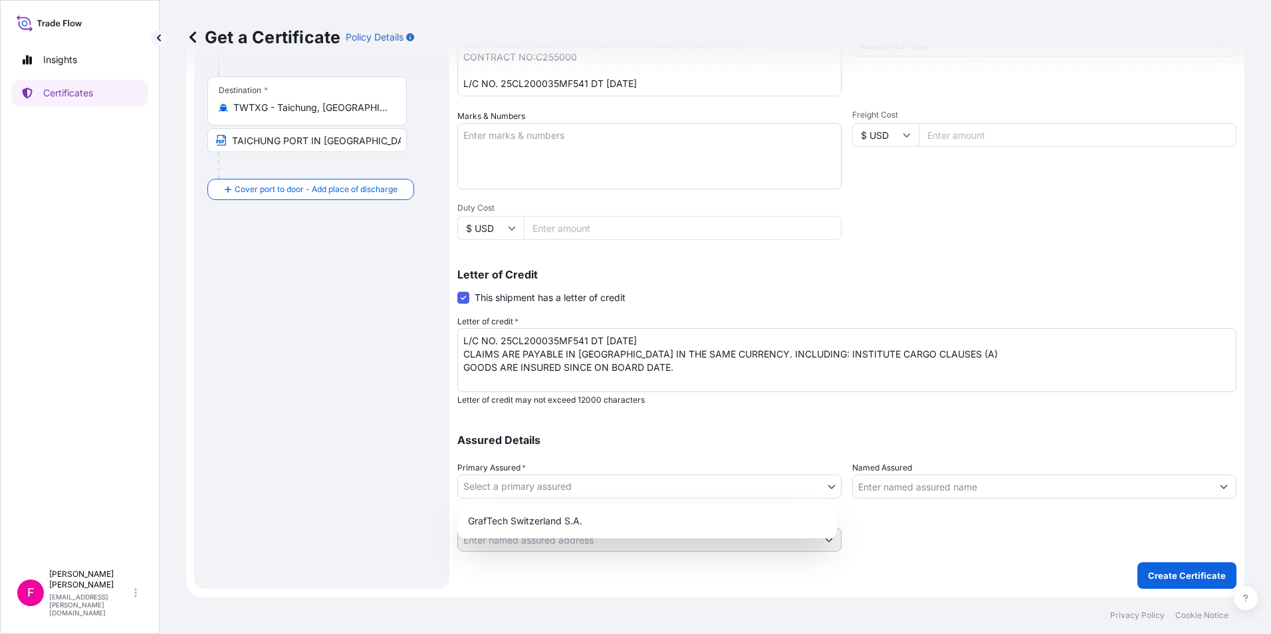
click at [830, 486] on body "Insights Certificates F [PERSON_NAME] [PERSON_NAME][EMAIL_ADDRESS][PERSON_NAME]…" at bounding box center [635, 317] width 1271 height 634
click at [662, 521] on div "GrafTech Switzerland S.A." at bounding box center [647, 521] width 369 height 24
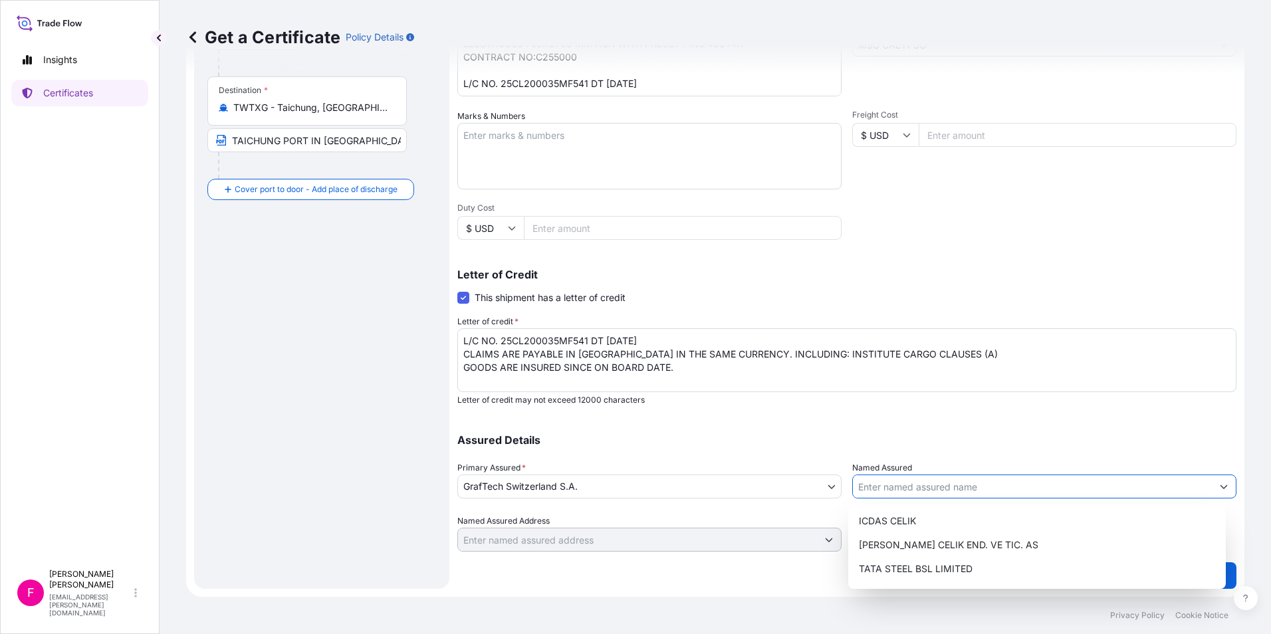
click at [903, 485] on input "Named Assured" at bounding box center [1032, 487] width 359 height 24
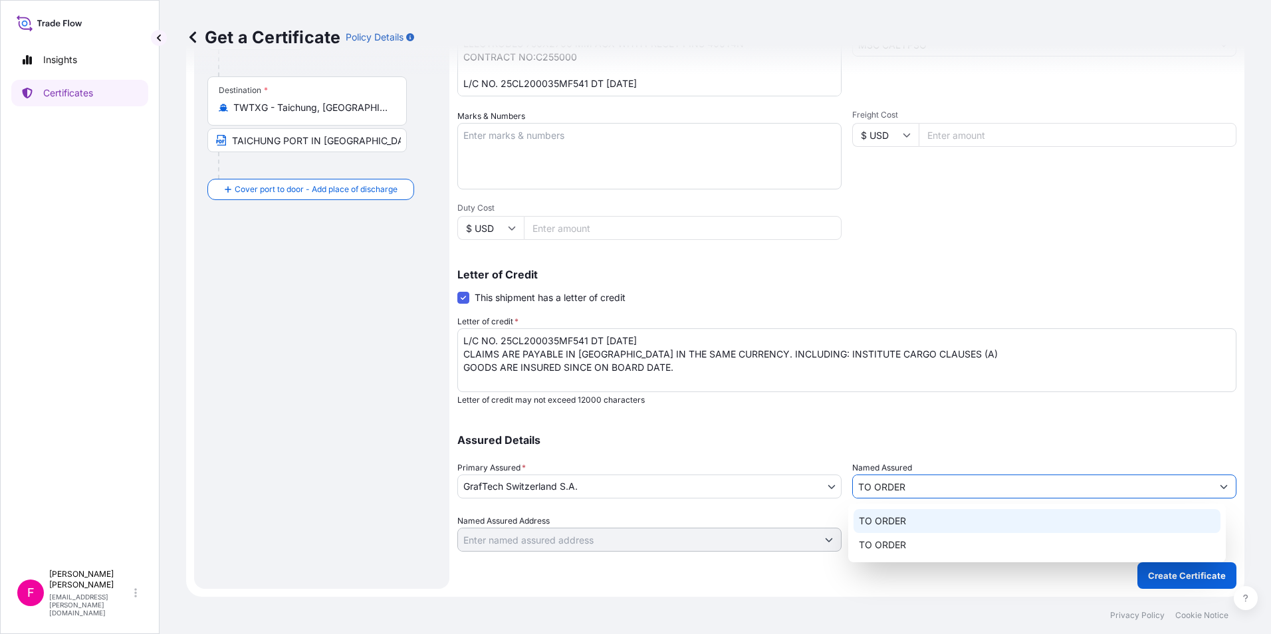
click at [867, 519] on span "TO ORDER" at bounding box center [882, 521] width 47 height 13
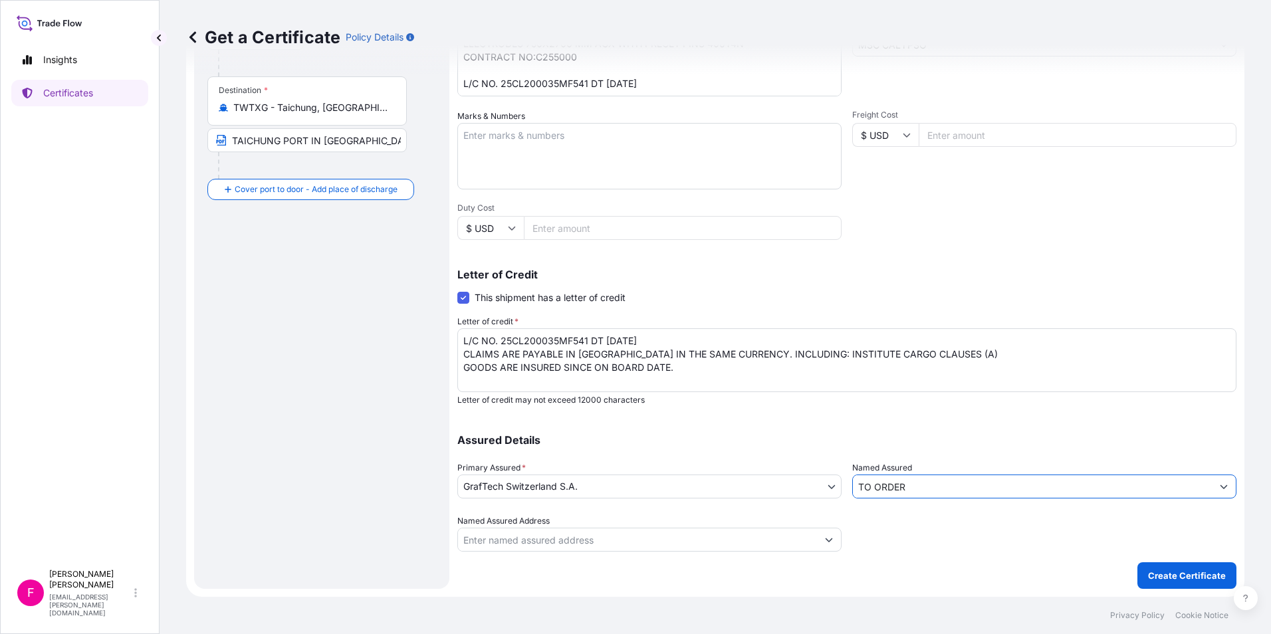
type input "TO ORDER"
click at [1134, 275] on p "Letter of Credit" at bounding box center [846, 274] width 779 height 11
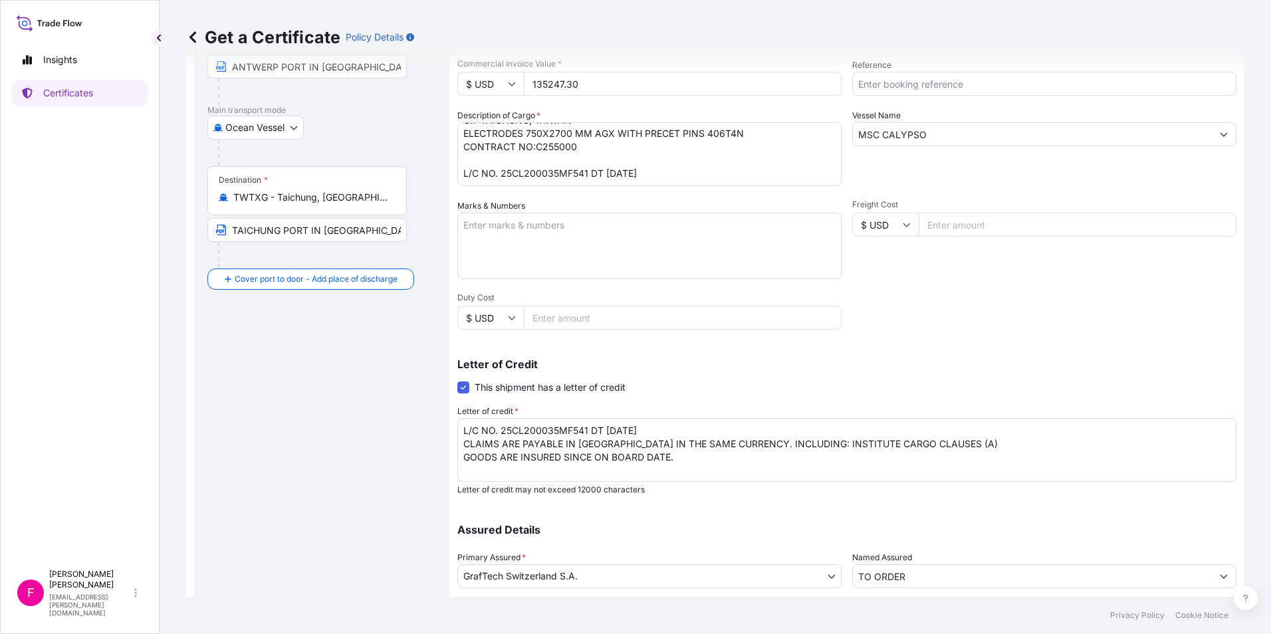
scroll to position [0, 0]
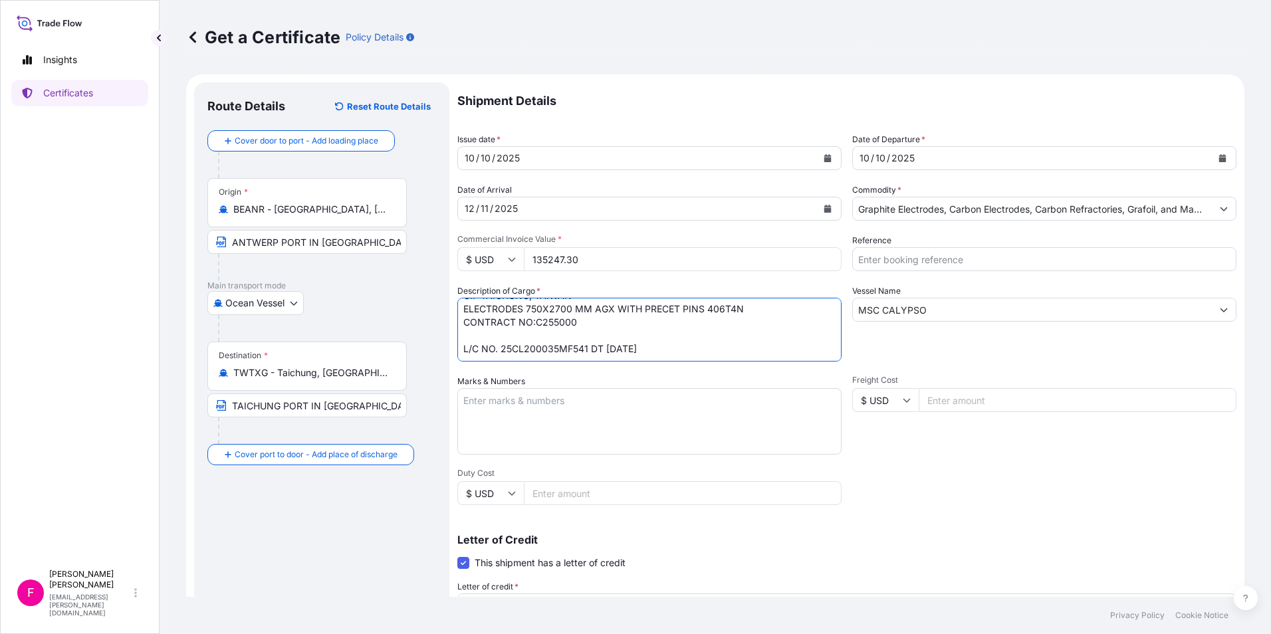
drag, startPoint x: 680, startPoint y: 348, endPoint x: 441, endPoint y: 355, distance: 239.5
click at [441, 355] on form "Route Details Reset Route Details Cover door to port - Add loading place Place …" at bounding box center [715, 468] width 1059 height 788
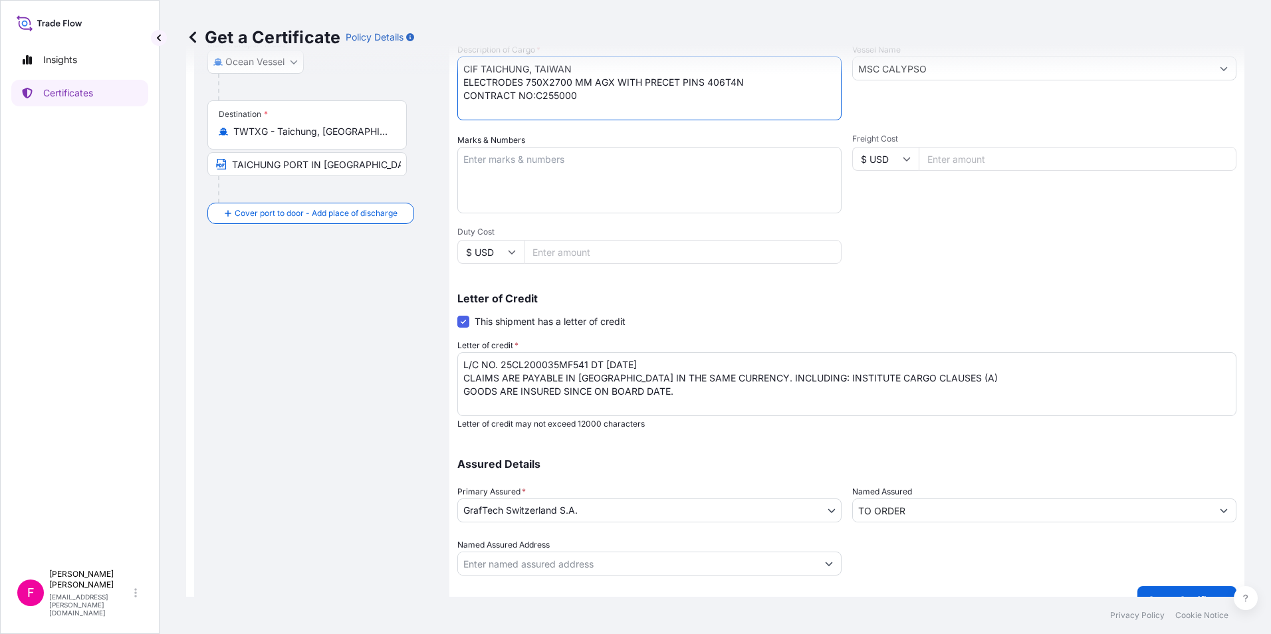
scroll to position [265, 0]
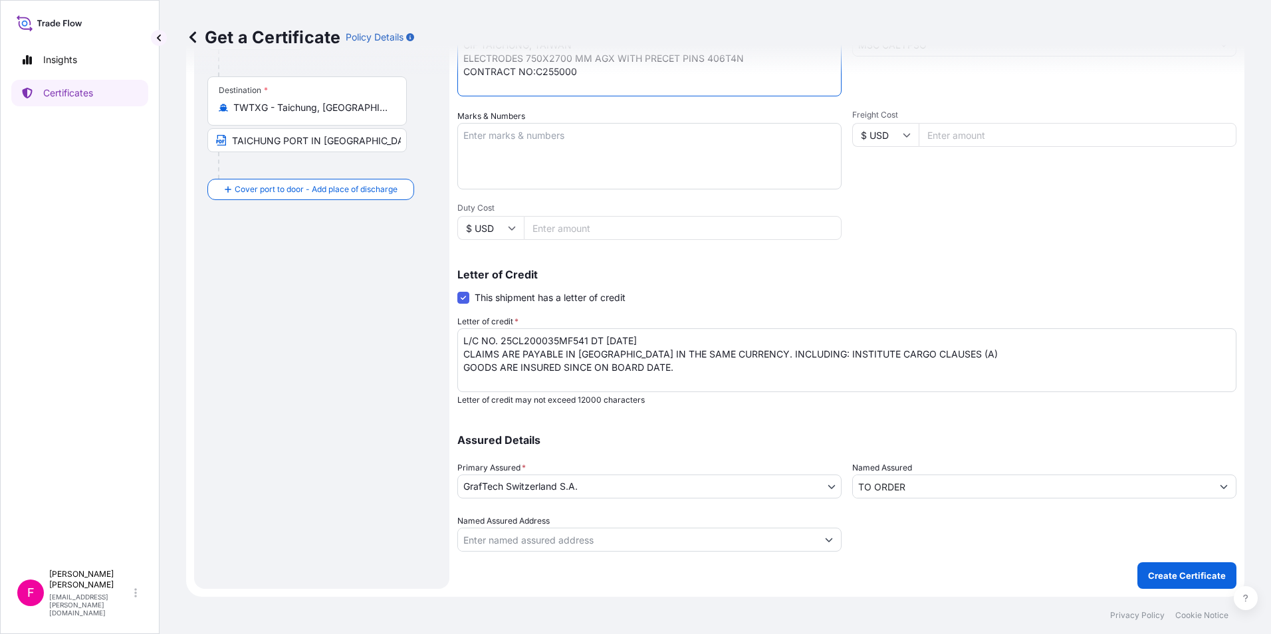
type textarea "CIF TAICHUNG, TAIWAN ELECTRODES 750X2700 MM AGX WITH PRECET PINS 406T4N CONTRAC…"
click at [668, 337] on textarea "L/C NO. 25CL200035MF541 DT [DATE] CLAIMS ARE PAYABLE IN [GEOGRAPHIC_DATA] IN TH…" at bounding box center [846, 360] width 779 height 64
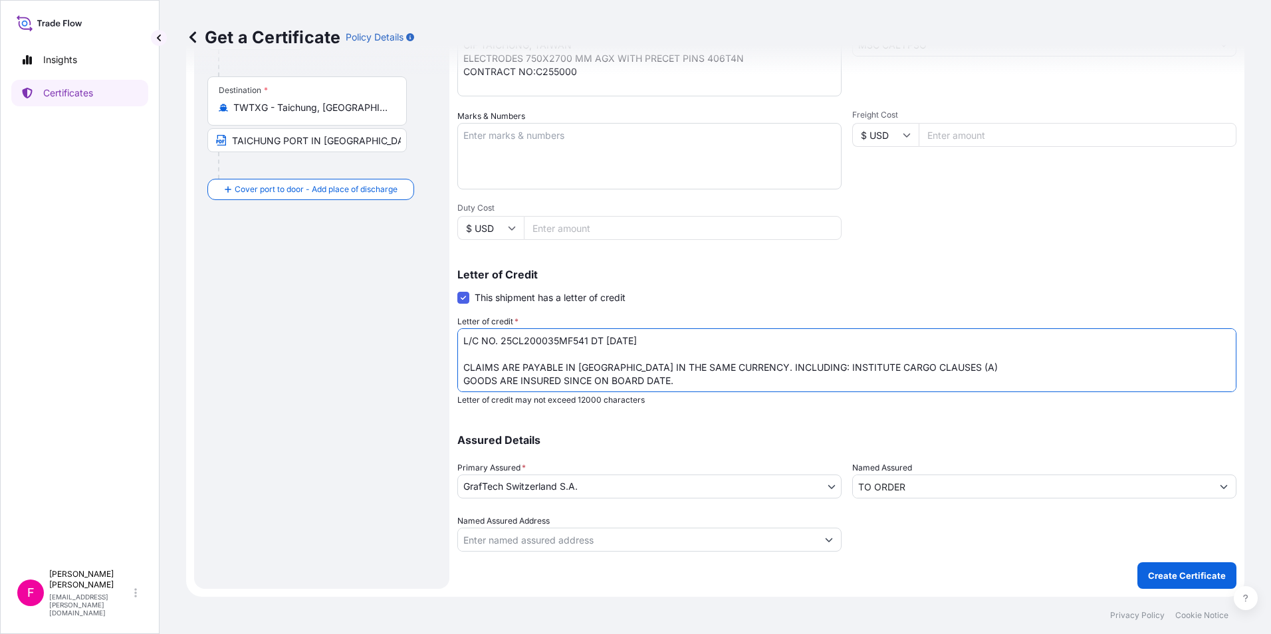
scroll to position [1, 0]
click at [983, 368] on textarea "L/C NO. 25CL200035MF541 DT [DATE] CLAIMS ARE PAYABLE IN [GEOGRAPHIC_DATA] IN TH…" at bounding box center [846, 360] width 779 height 64
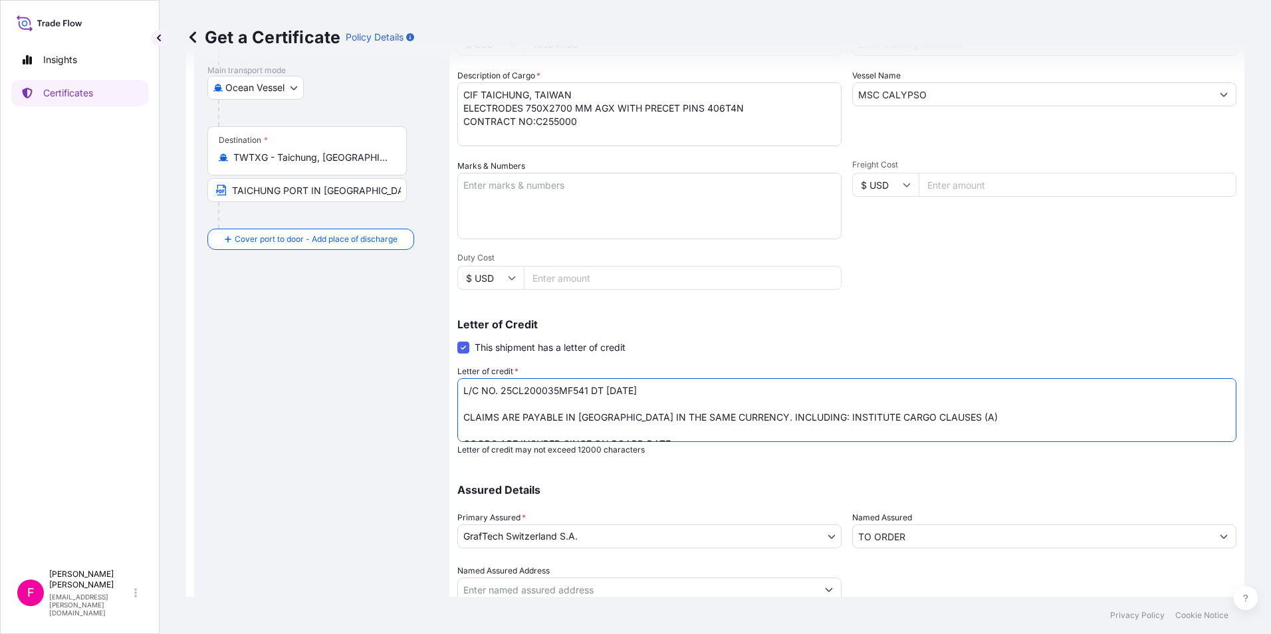
scroll to position [265, 0]
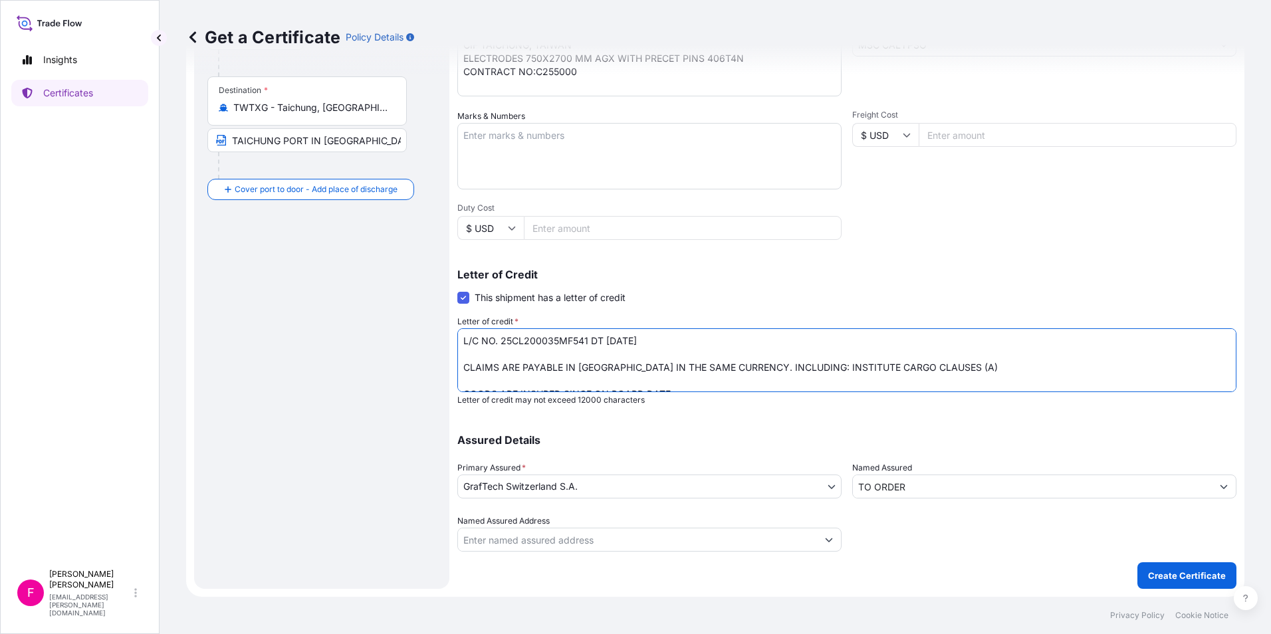
type textarea "L/C NO. 25CL200035MF541 DT [DATE] CLAIMS ARE PAYABLE IN [GEOGRAPHIC_DATA] IN TH…"
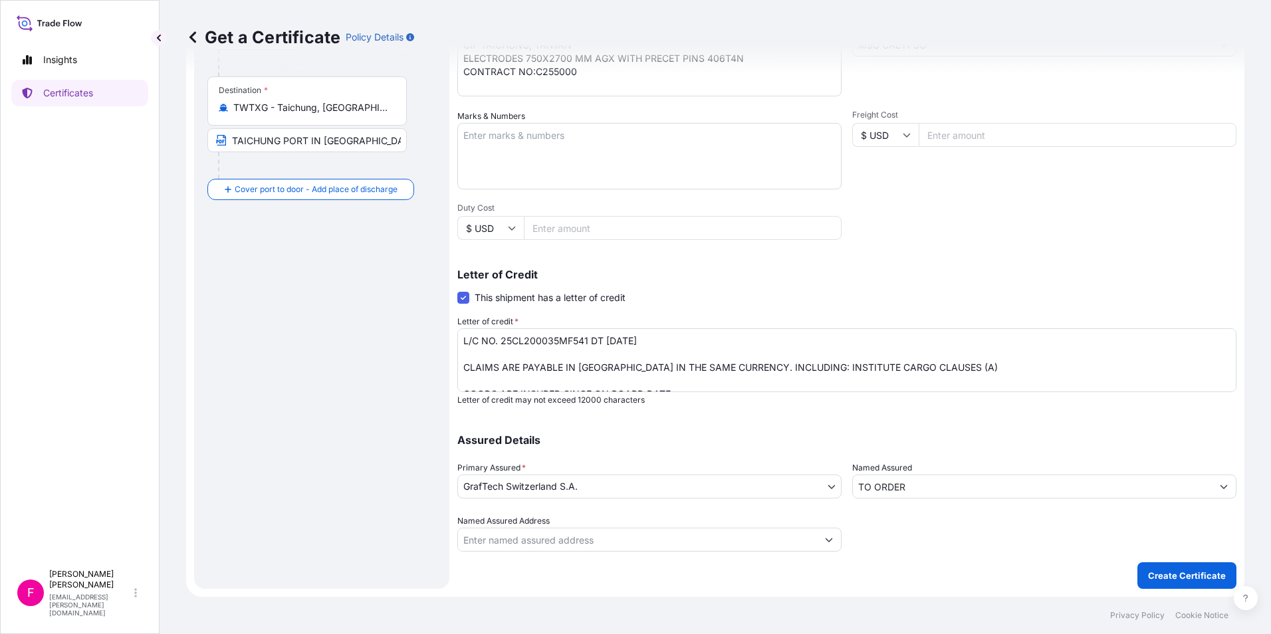
click at [1056, 549] on div at bounding box center [1044, 533] width 384 height 37
click at [1172, 573] on p "Create Certificate" at bounding box center [1187, 575] width 78 height 13
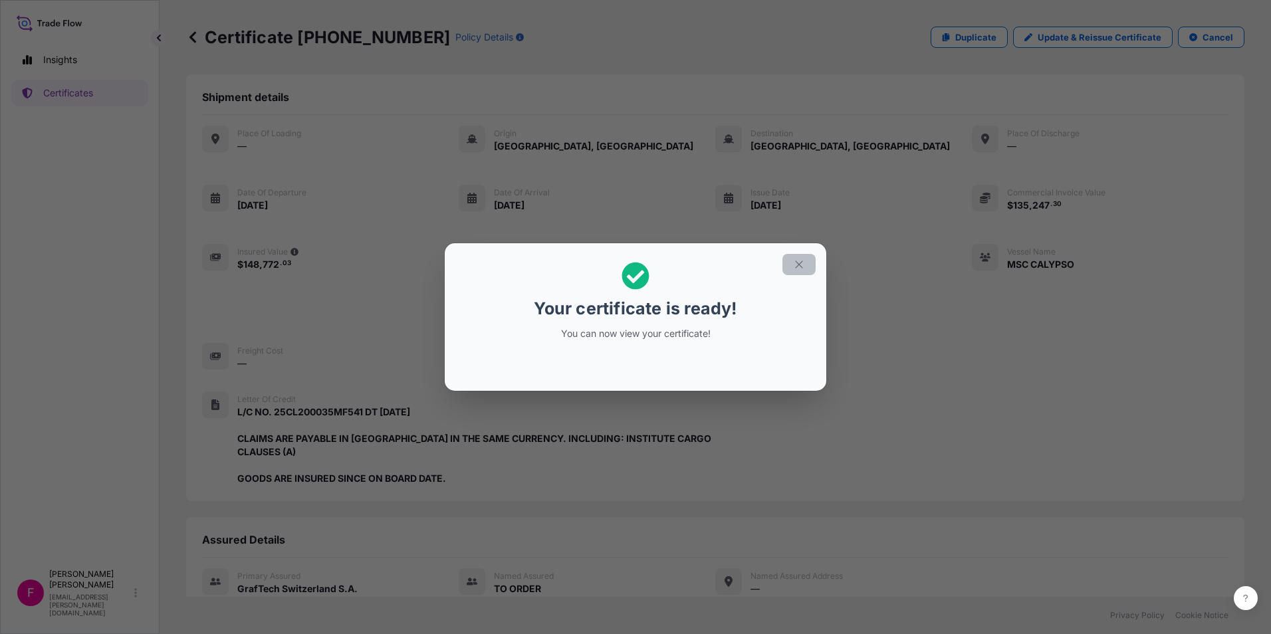
click at [803, 257] on button "button" at bounding box center [799, 264] width 33 height 21
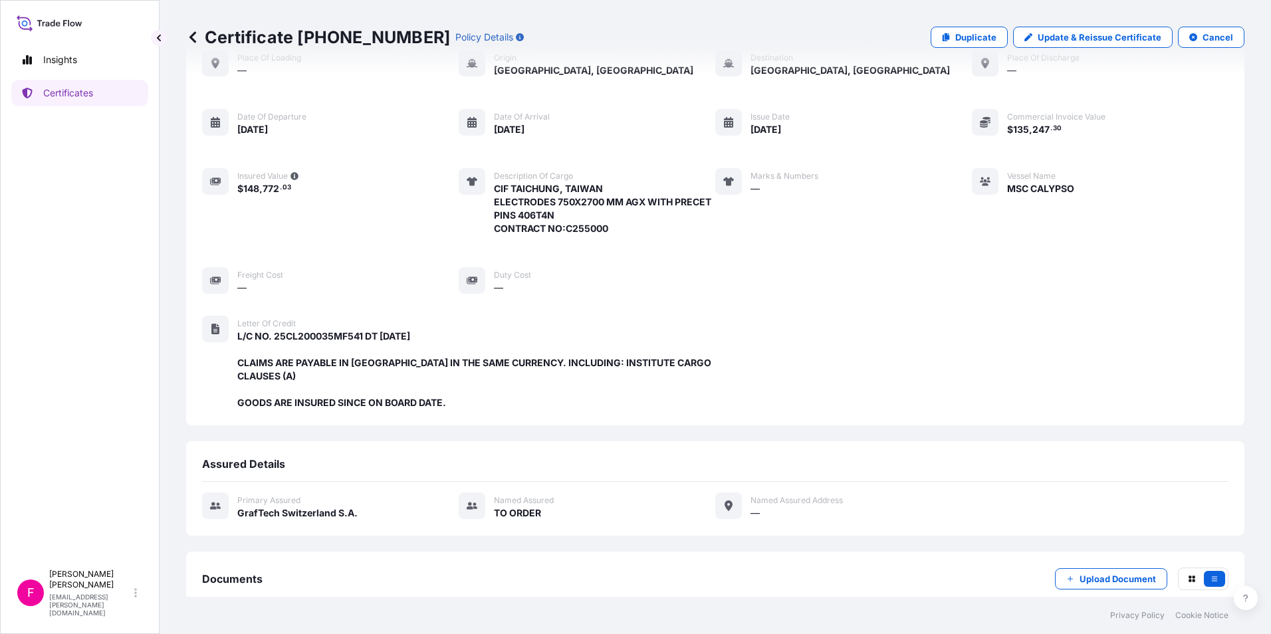
scroll to position [155, 0]
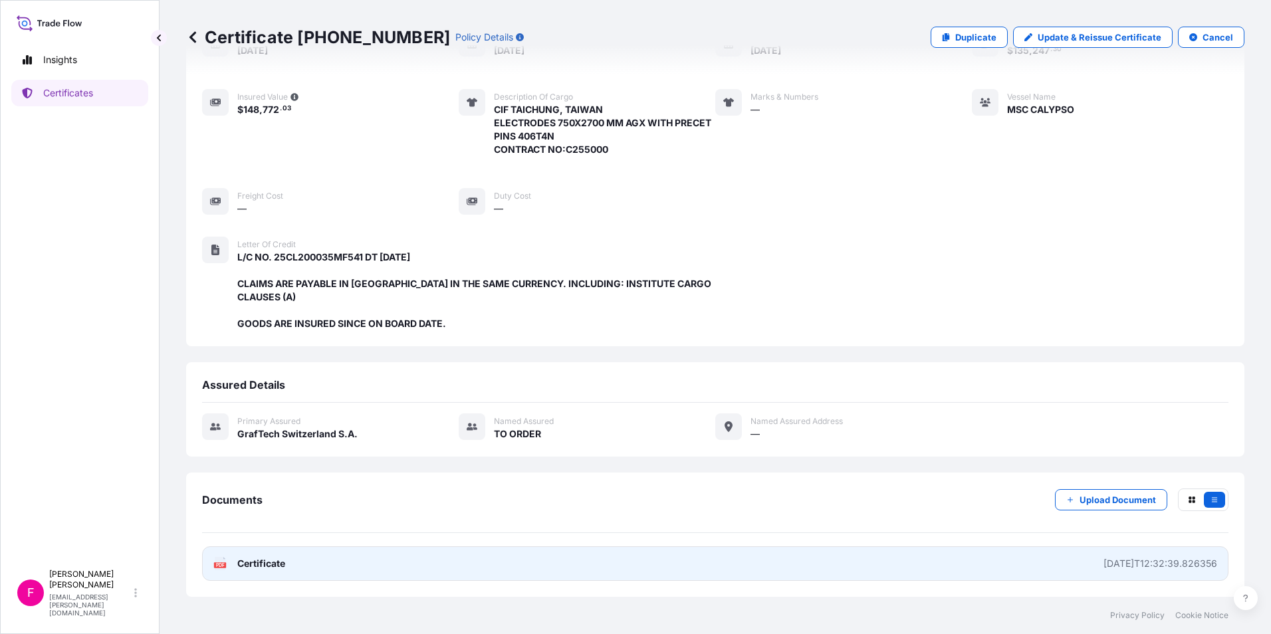
click at [251, 571] on link "PDF Certificate [DATE]T12:32:39.826356" at bounding box center [715, 564] width 1027 height 35
